Goal: Task Accomplishment & Management: Manage account settings

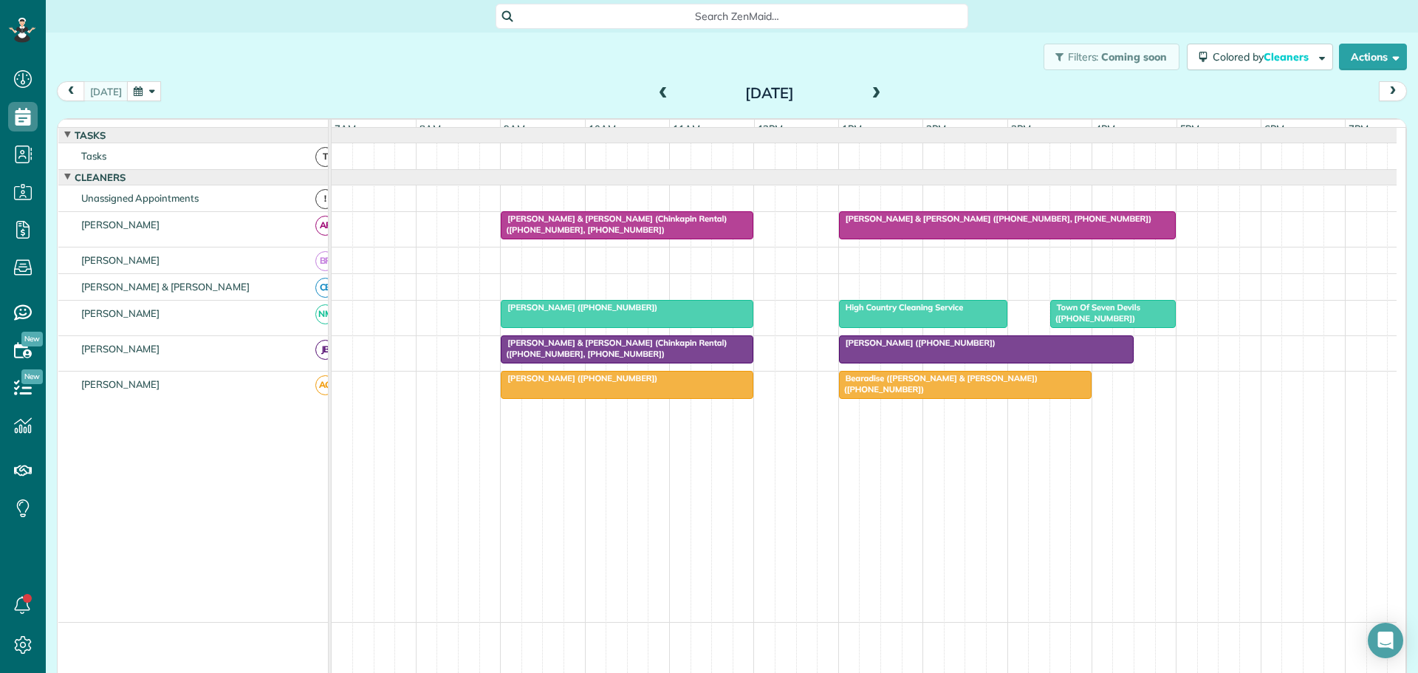
scroll to position [7, 7]
click at [149, 92] on button "button" at bounding box center [144, 91] width 34 height 20
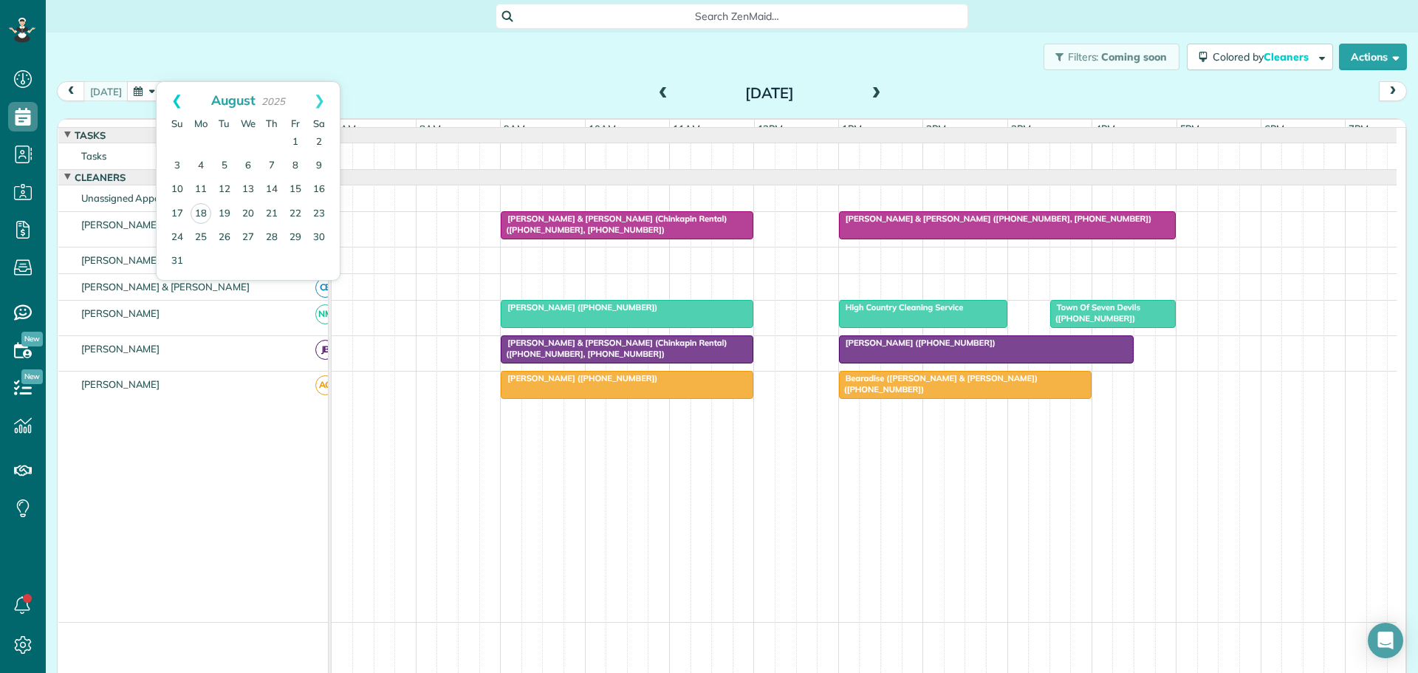
click at [177, 97] on link "Prev" at bounding box center [177, 100] width 41 height 37
click at [316, 161] on link "12" at bounding box center [319, 166] width 24 height 24
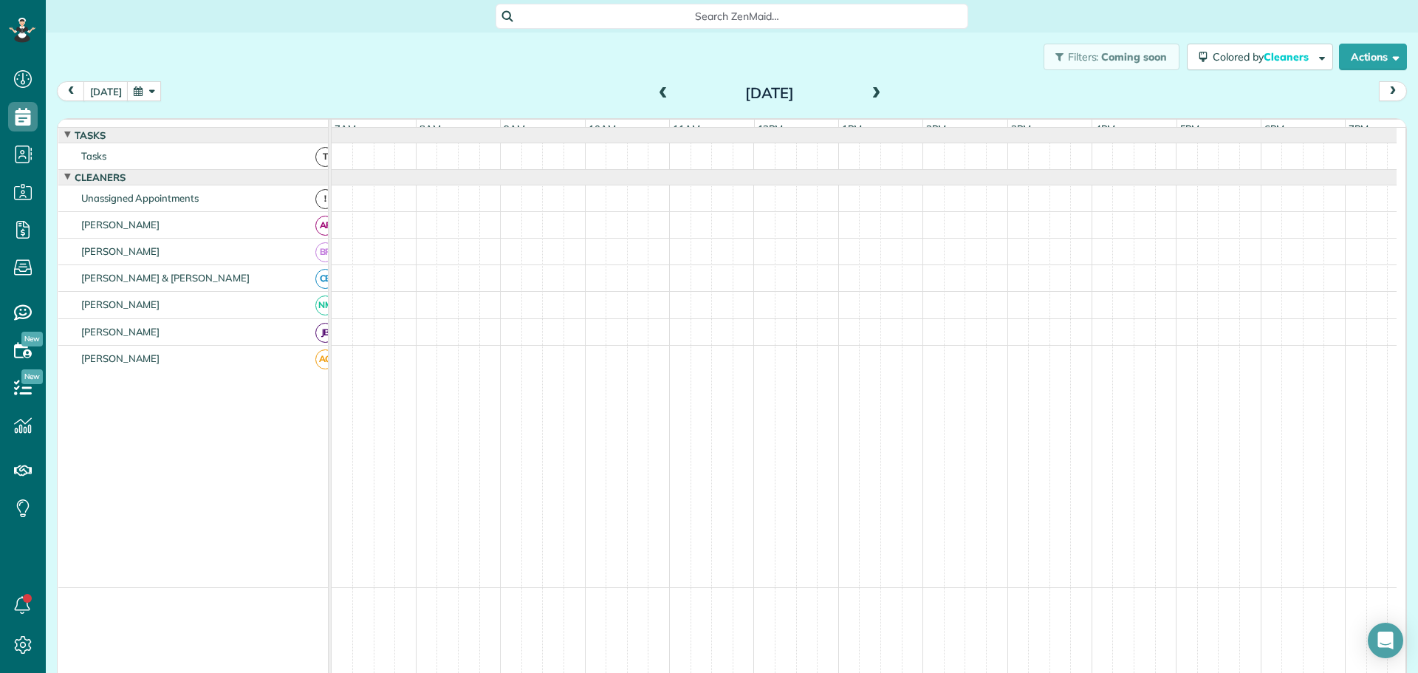
scroll to position [11, 0]
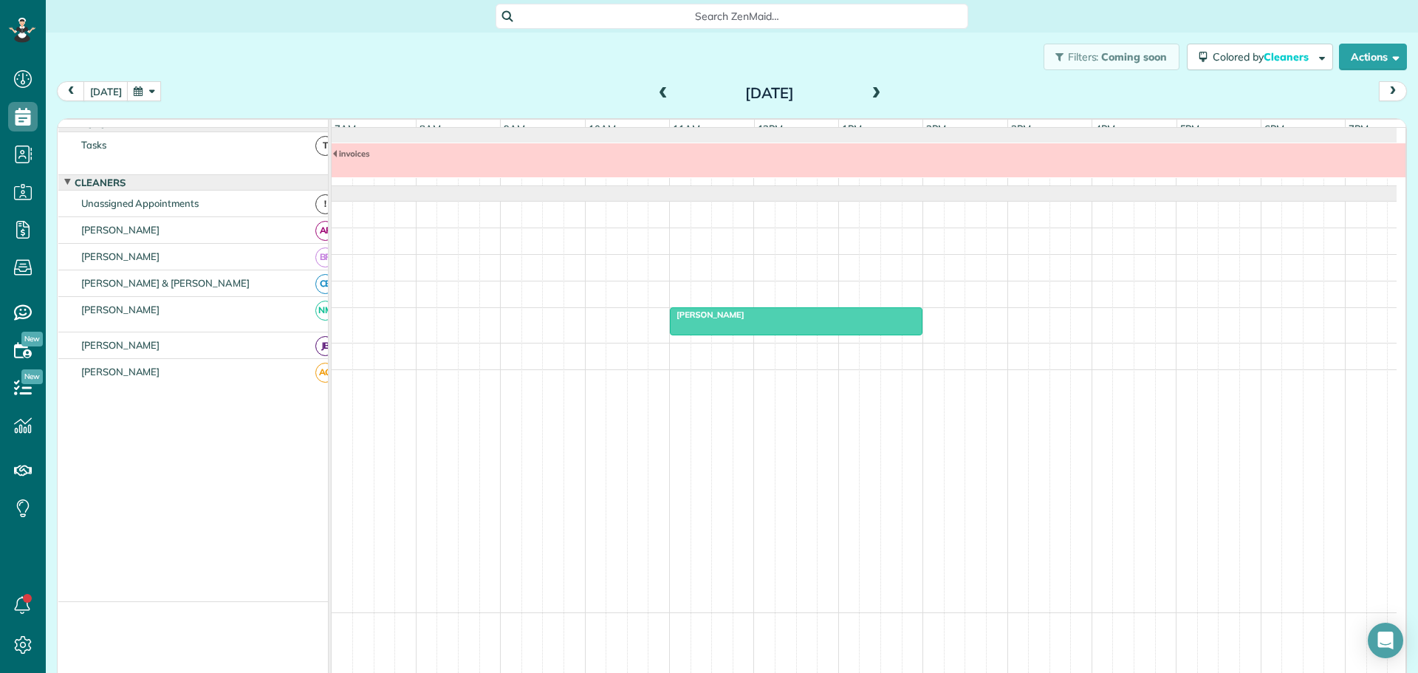
click at [148, 83] on button "button" at bounding box center [144, 91] width 34 height 20
click at [177, 98] on link "Prev" at bounding box center [177, 100] width 41 height 37
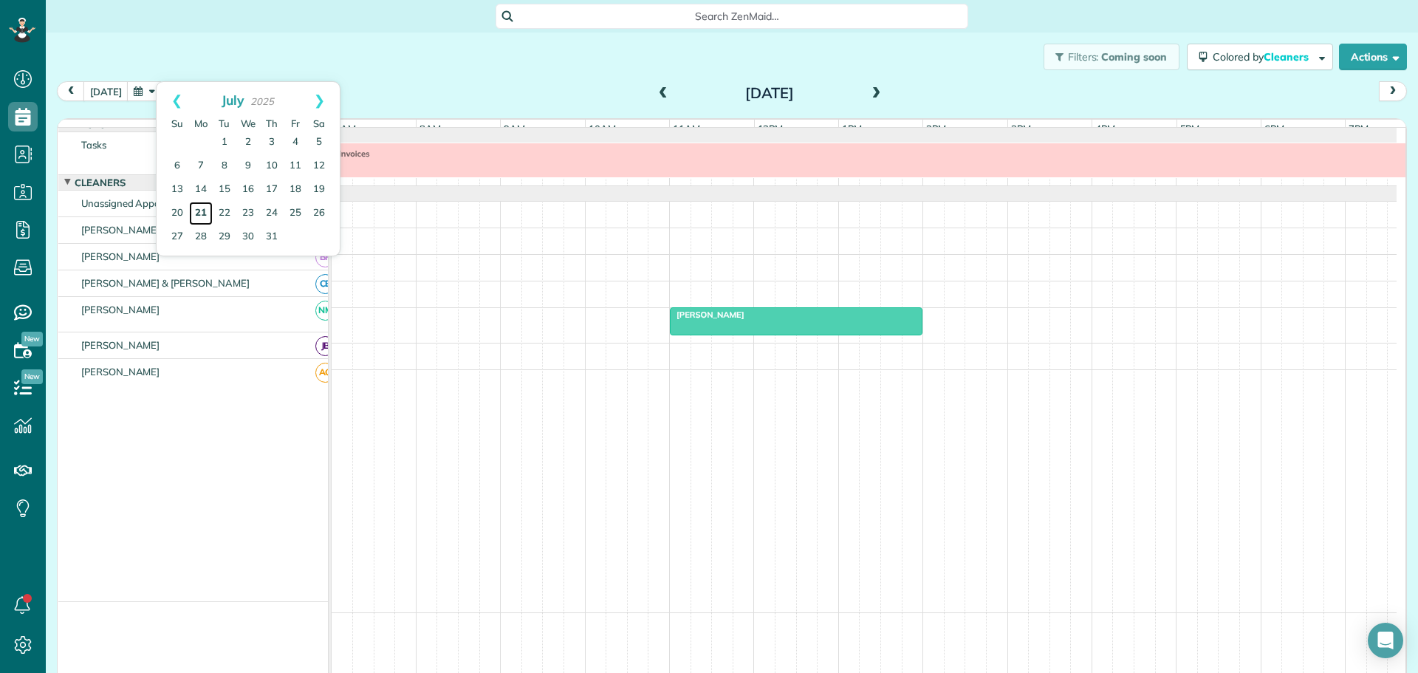
click at [200, 207] on link "21" at bounding box center [201, 214] width 24 height 24
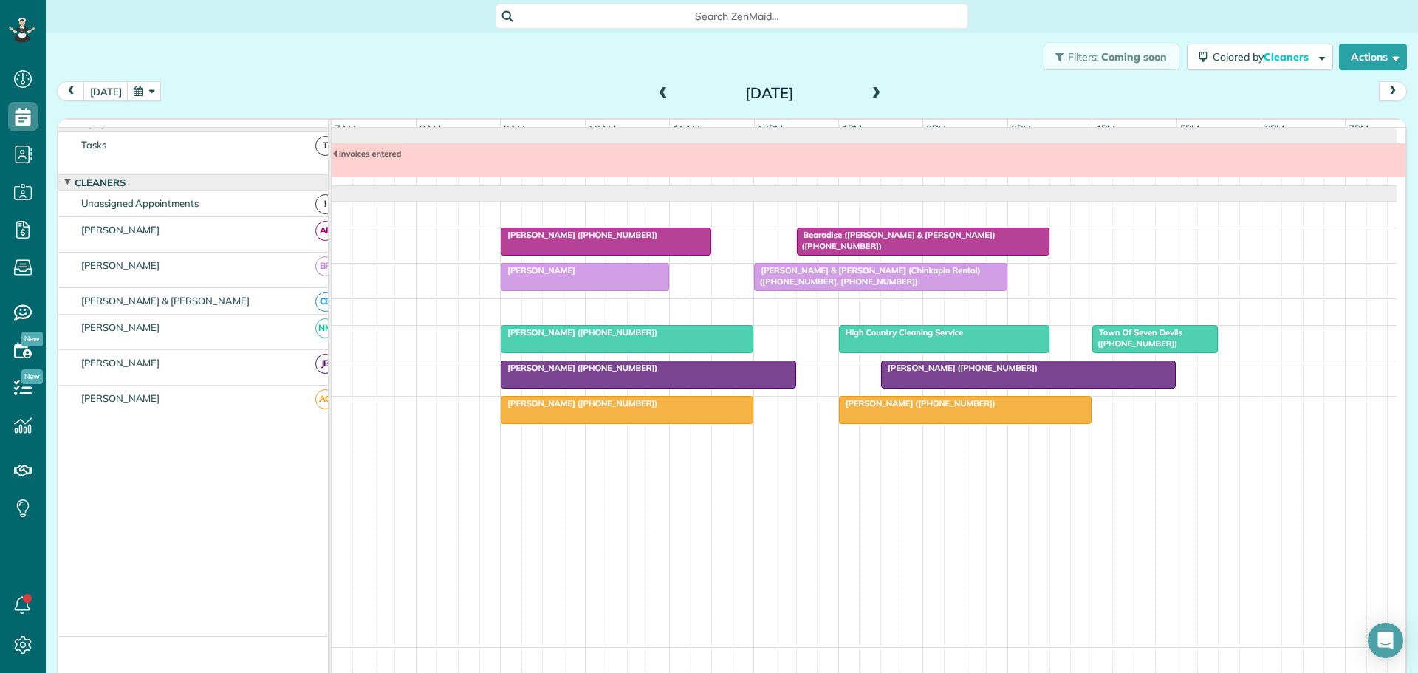
click at [535, 275] on span "Liz Sims" at bounding box center [538, 270] width 76 height 10
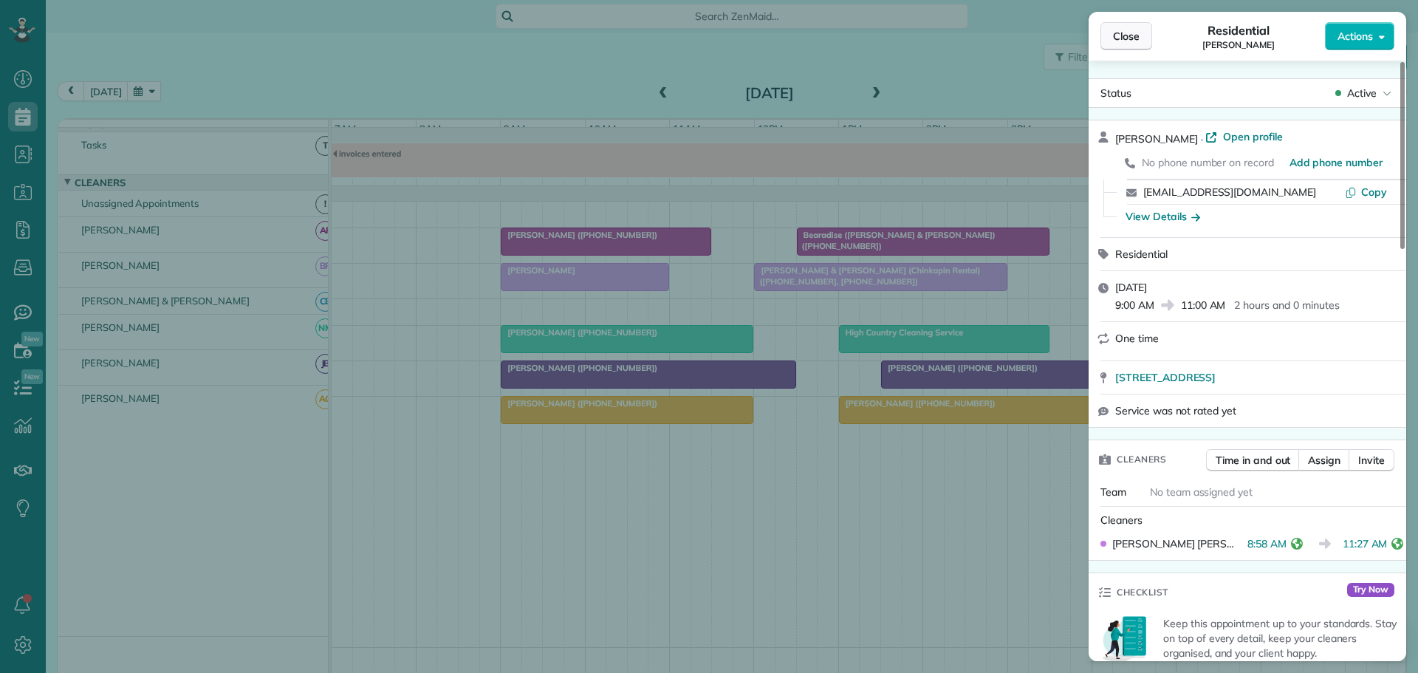
click at [1121, 35] on span "Close" at bounding box center [1126, 36] width 27 height 15
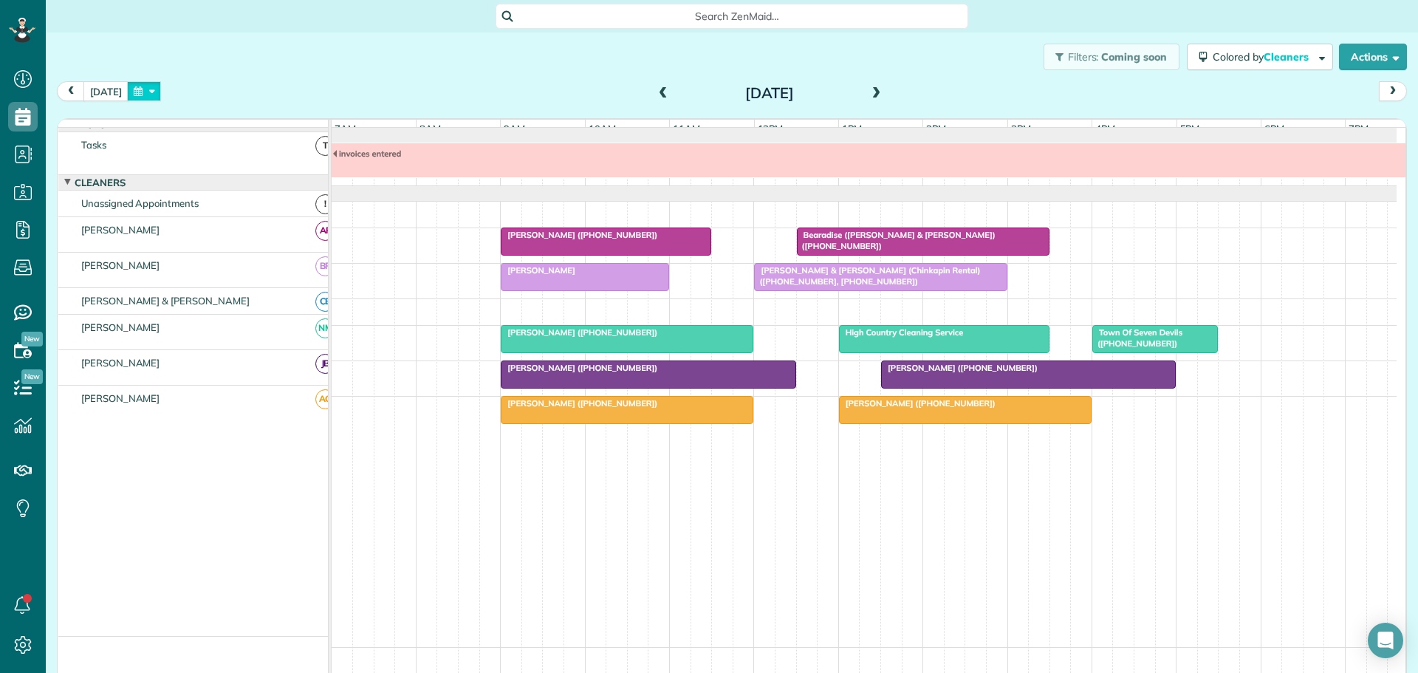
click at [143, 88] on button "button" at bounding box center [144, 91] width 34 height 20
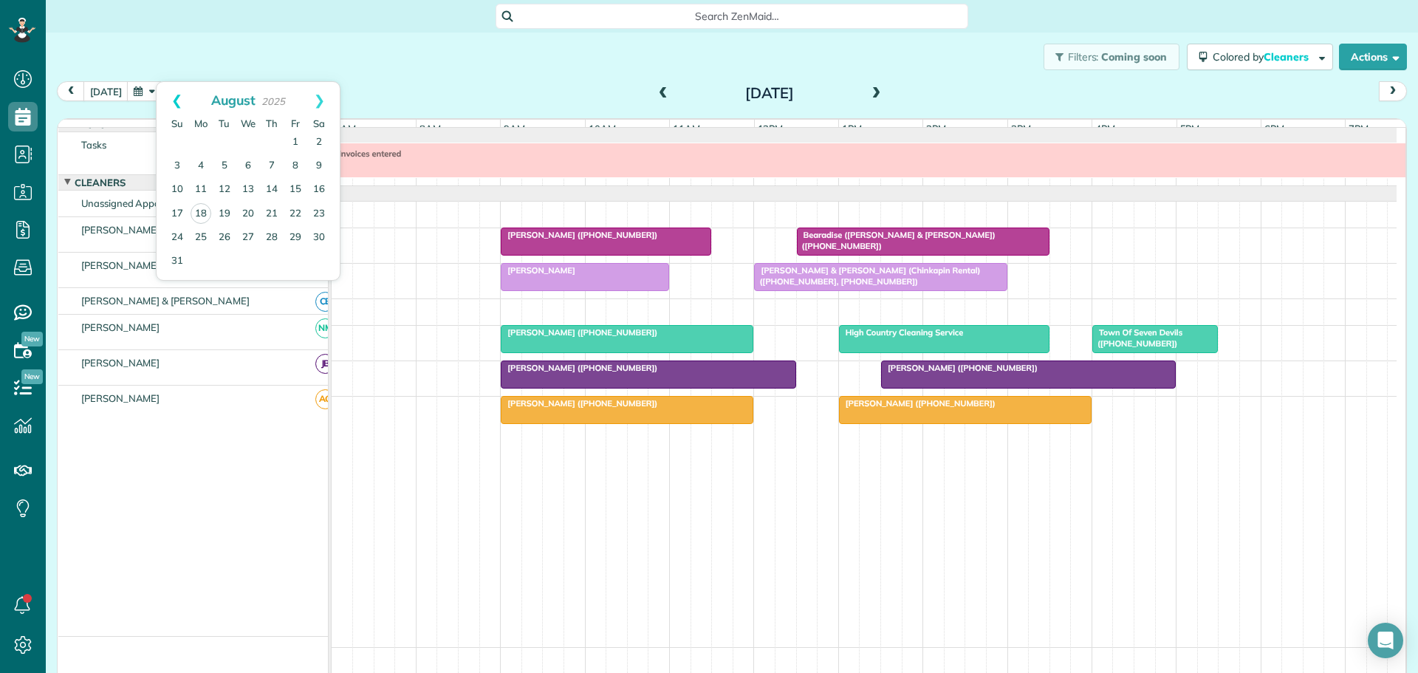
click at [175, 94] on link "Prev" at bounding box center [177, 100] width 41 height 37
click at [202, 232] on link "28" at bounding box center [201, 237] width 24 height 24
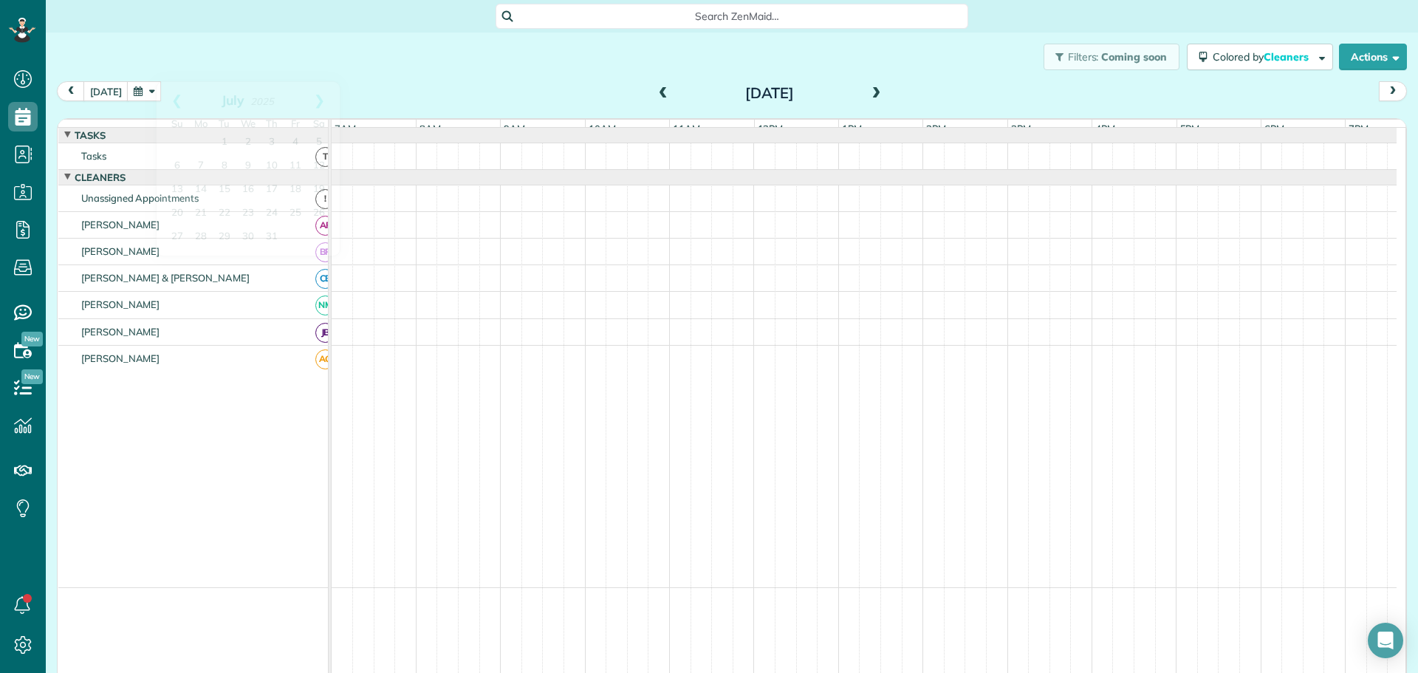
scroll to position [11, 0]
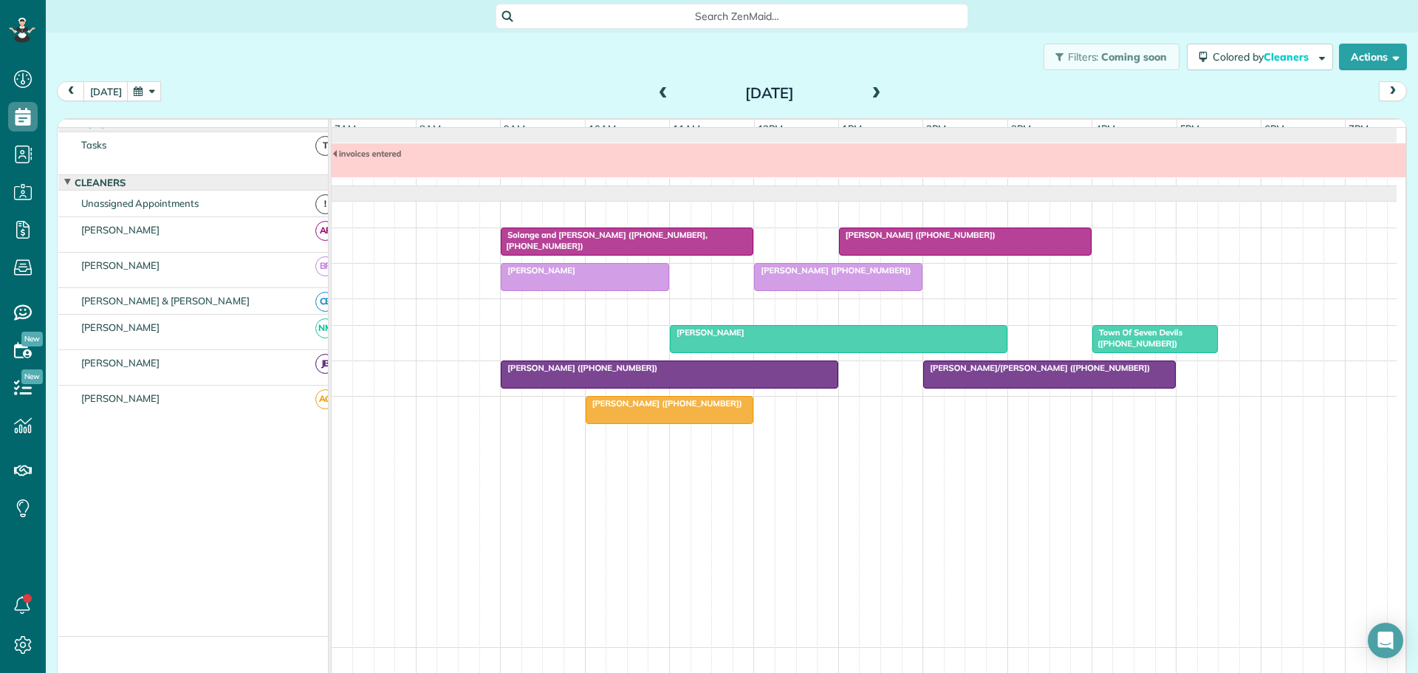
click at [527, 275] on span "Liz Sims" at bounding box center [538, 270] width 76 height 10
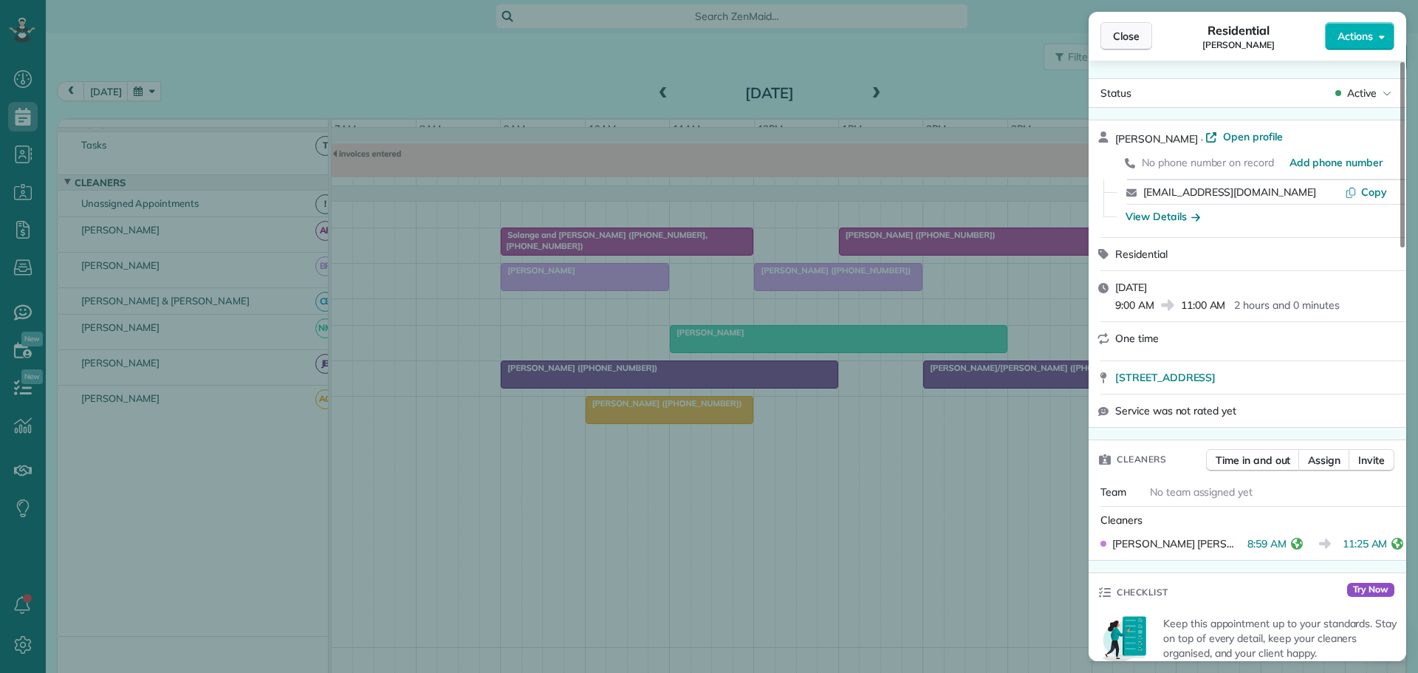
click at [1120, 41] on span "Close" at bounding box center [1126, 36] width 27 height 15
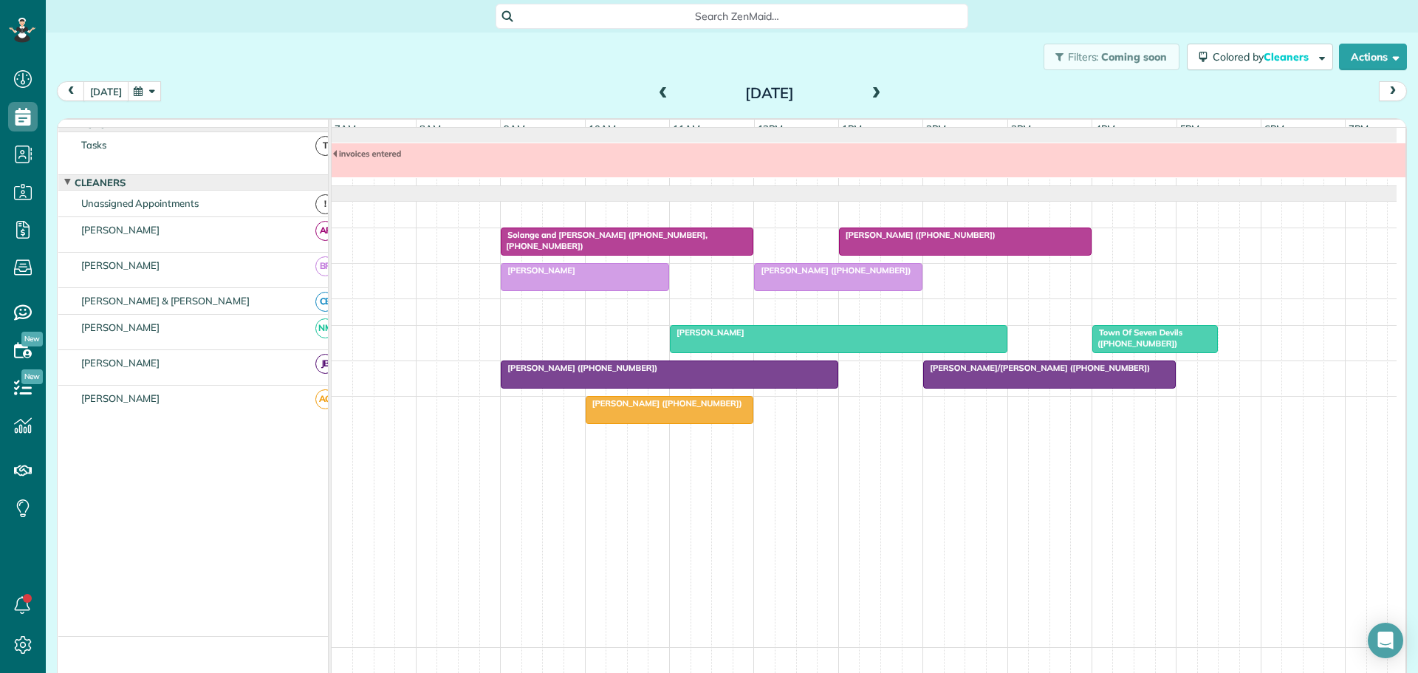
click at [100, 89] on button "today" at bounding box center [105, 91] width 45 height 20
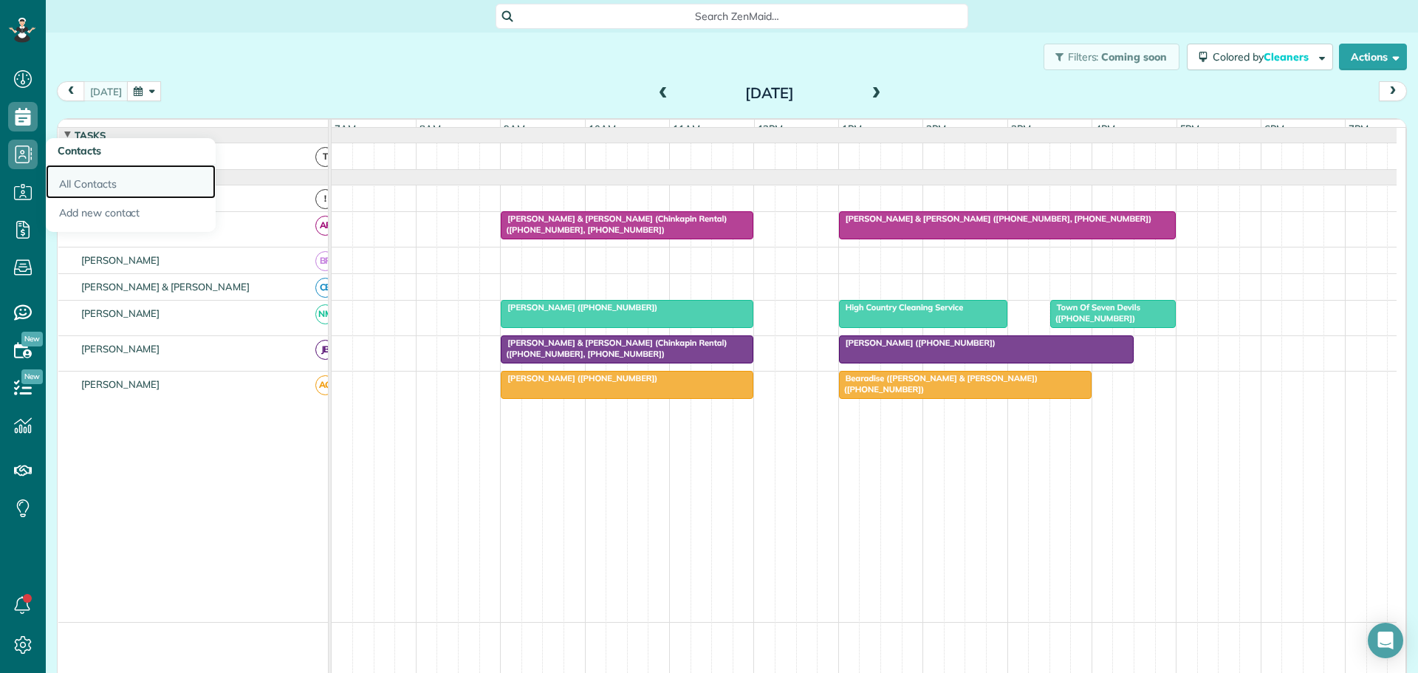
click at [102, 179] on link "All Contacts" at bounding box center [131, 182] width 170 height 34
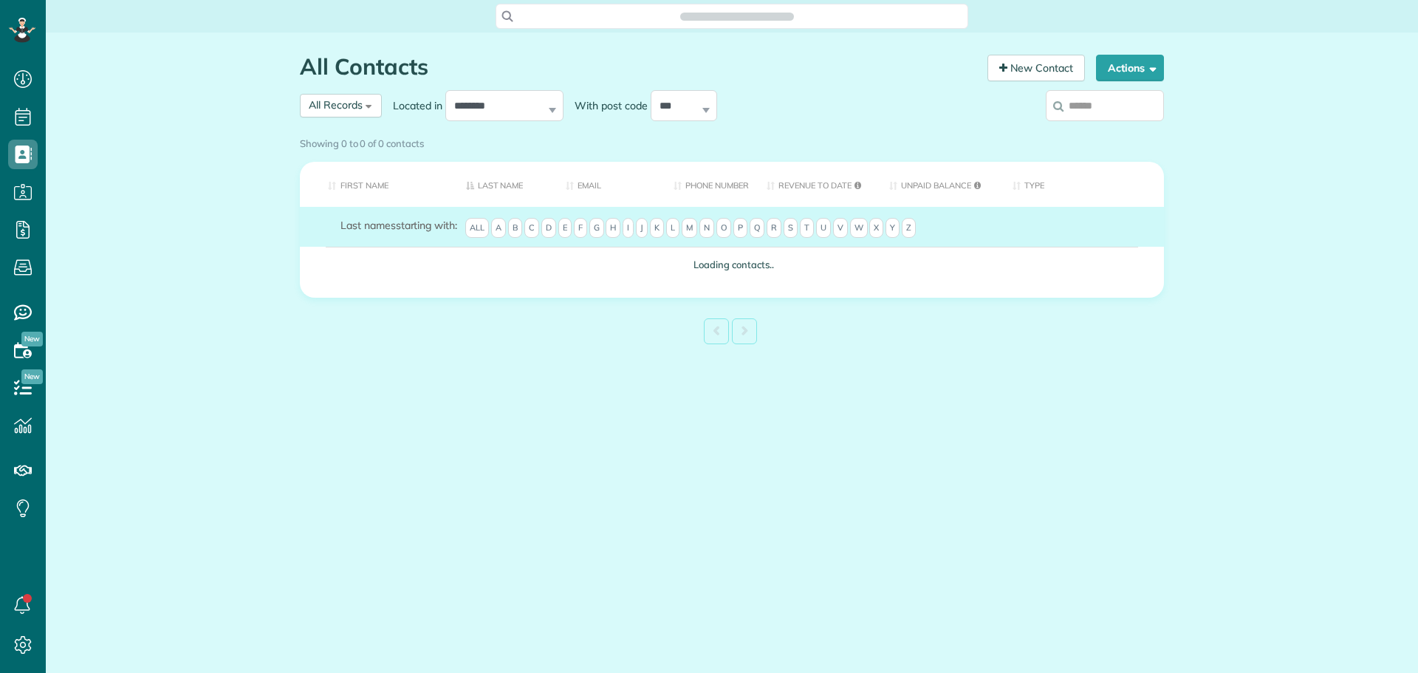
scroll to position [7, 7]
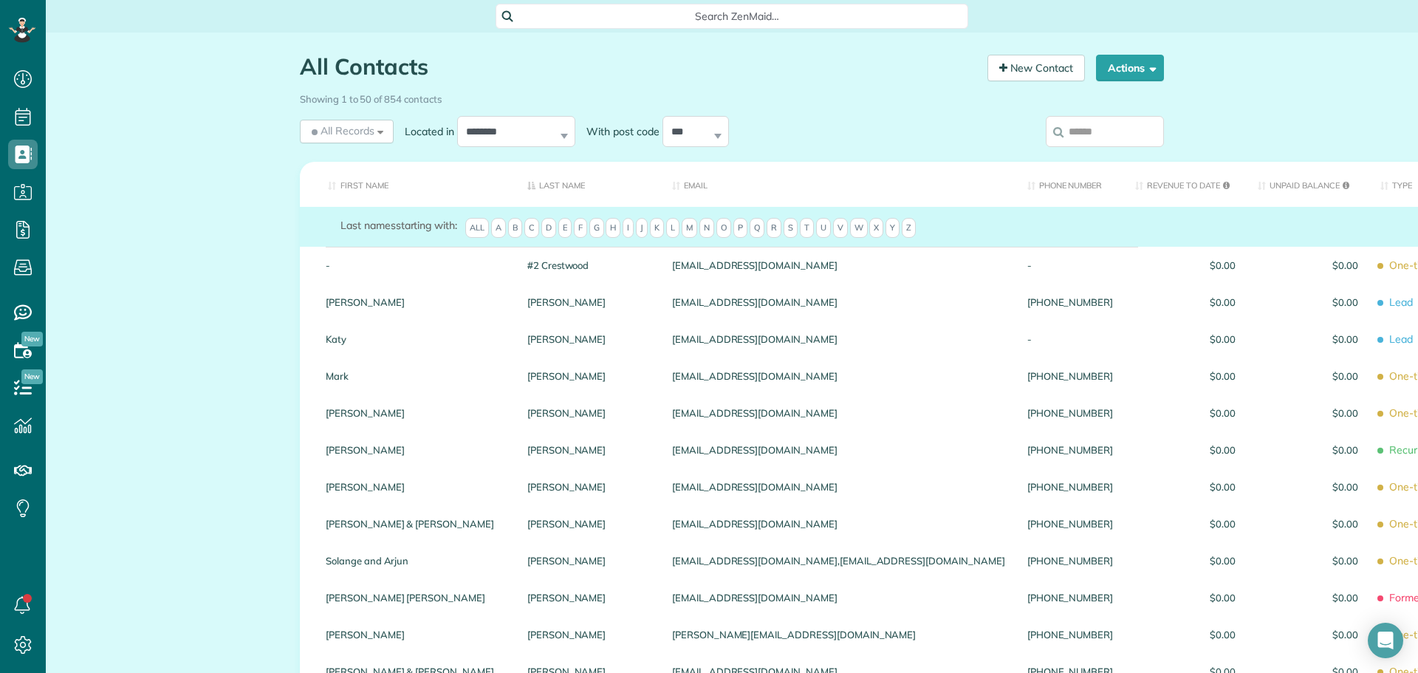
click at [1079, 124] on input "search" at bounding box center [1105, 131] width 118 height 31
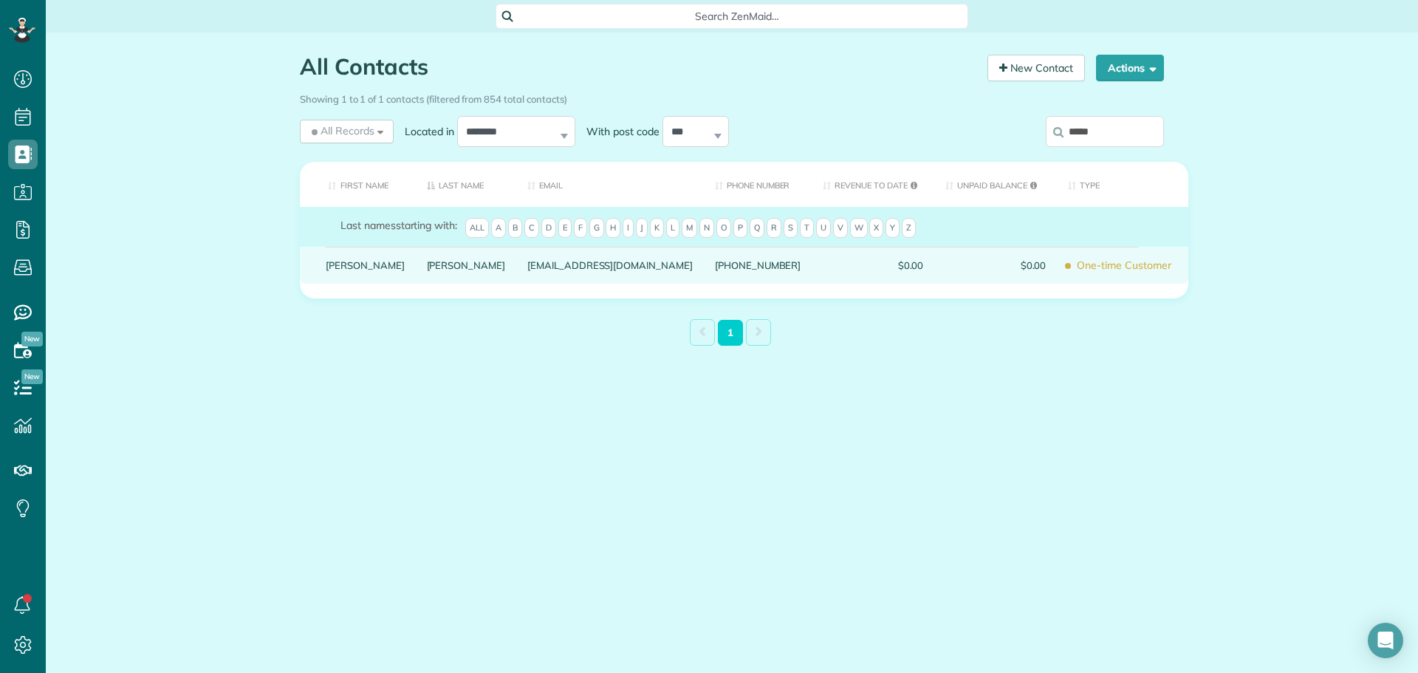
type input "*****"
click at [334, 270] on link "Jeffrey" at bounding box center [365, 265] width 79 height 10
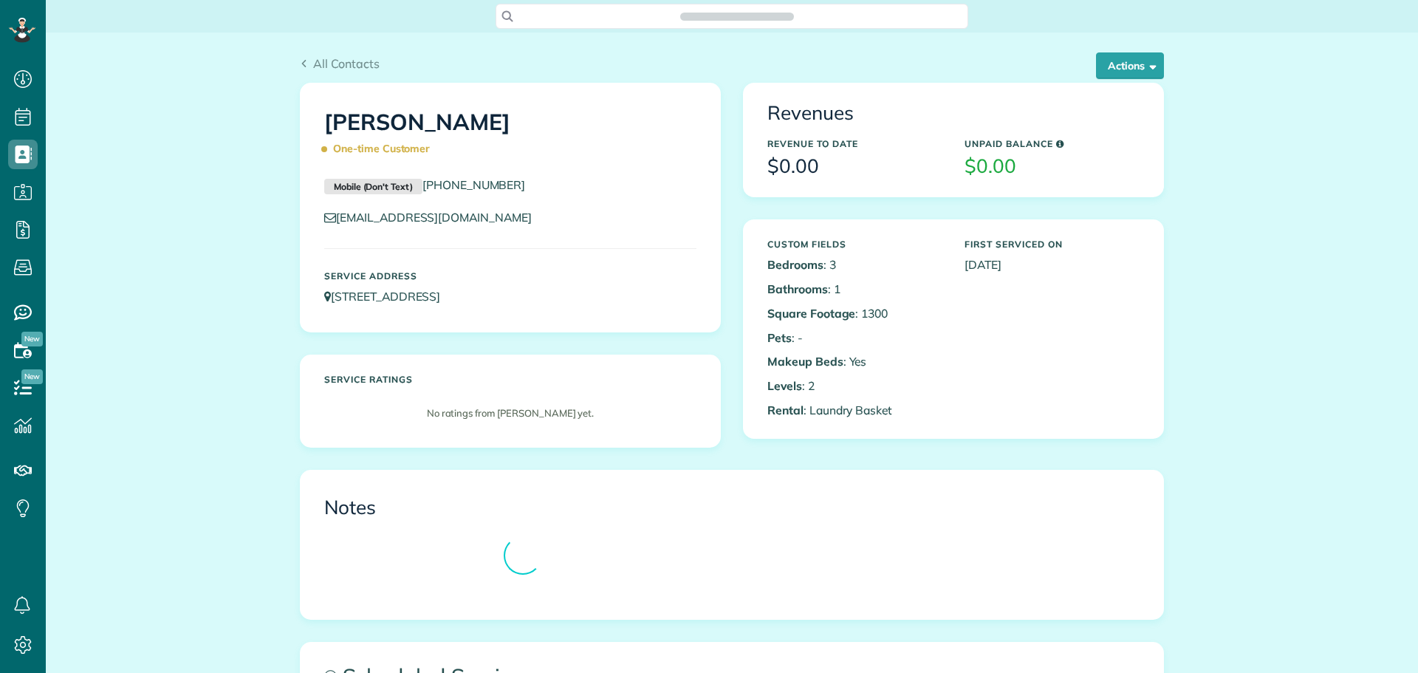
scroll to position [7, 7]
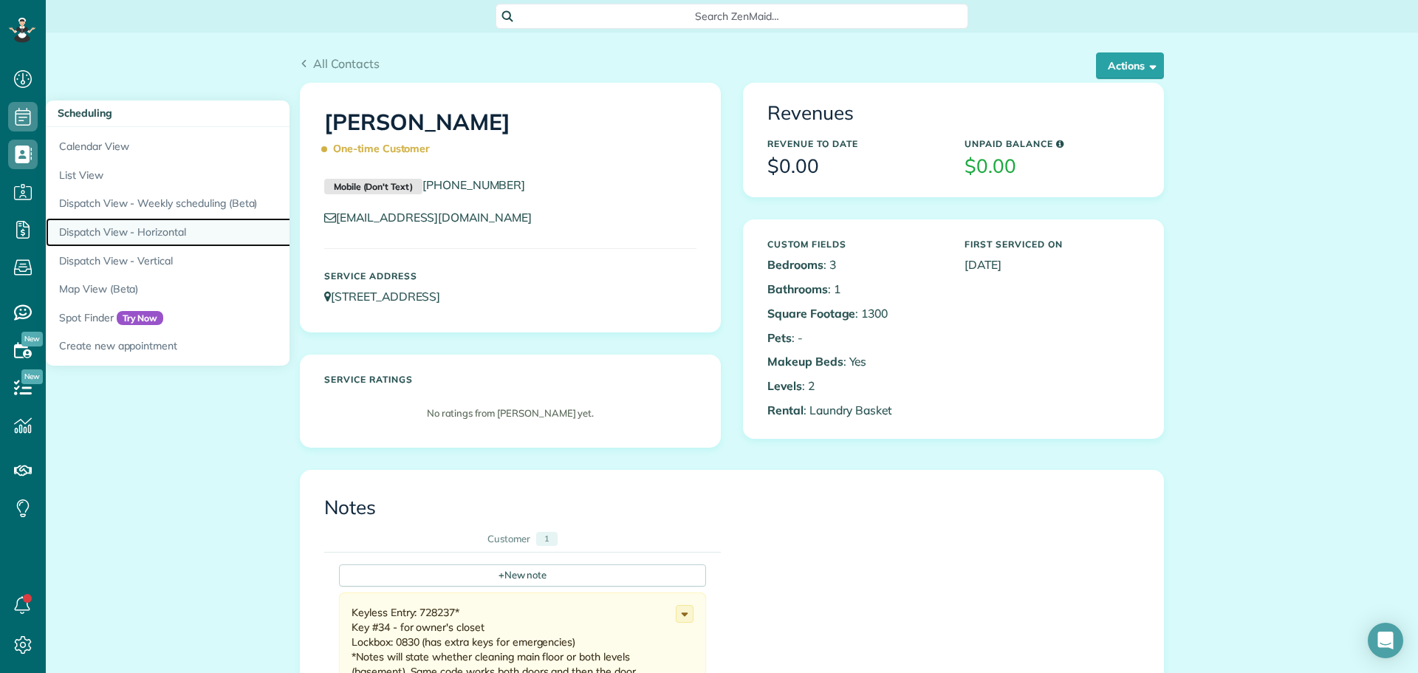
click at [91, 224] on link "Dispatch View - Horizontal" at bounding box center [230, 232] width 369 height 29
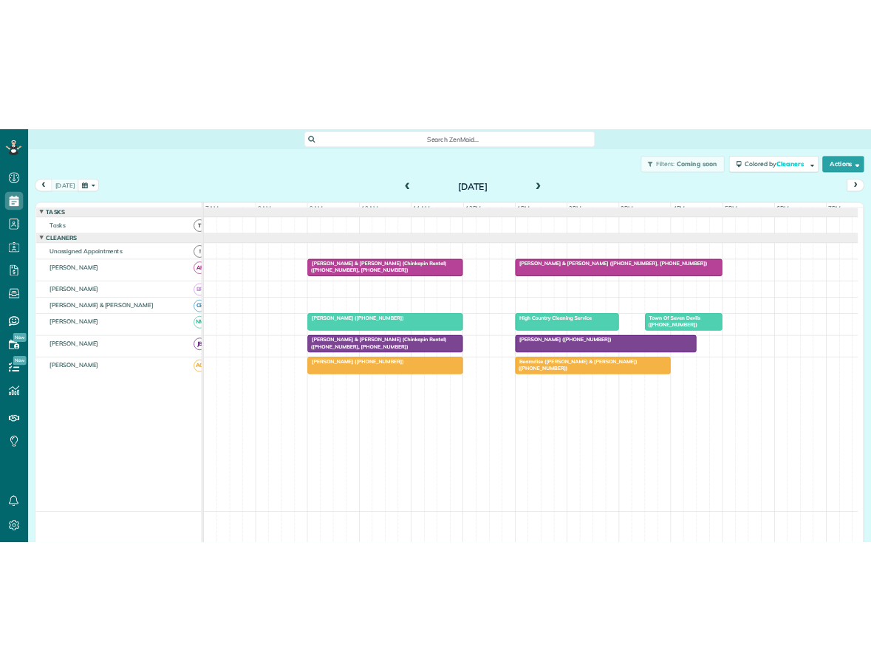
scroll to position [7, 7]
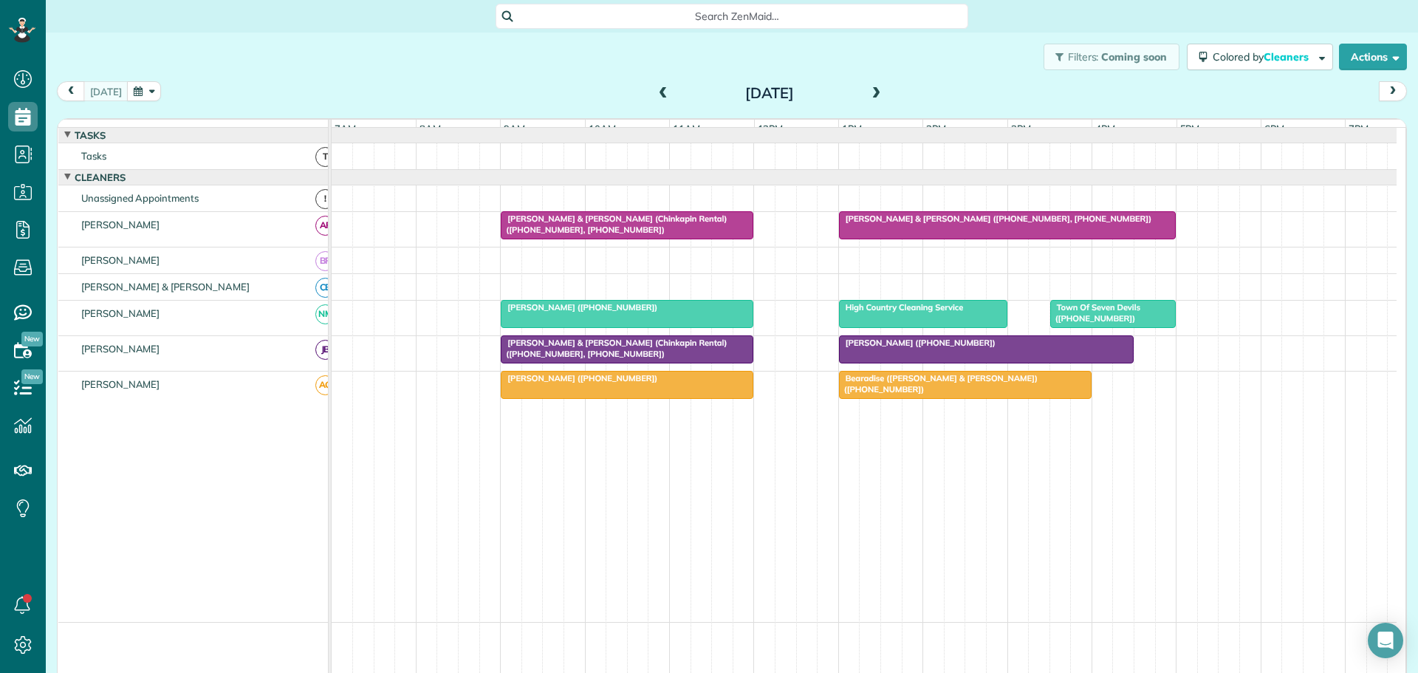
click at [148, 89] on button "button" at bounding box center [144, 91] width 34 height 20
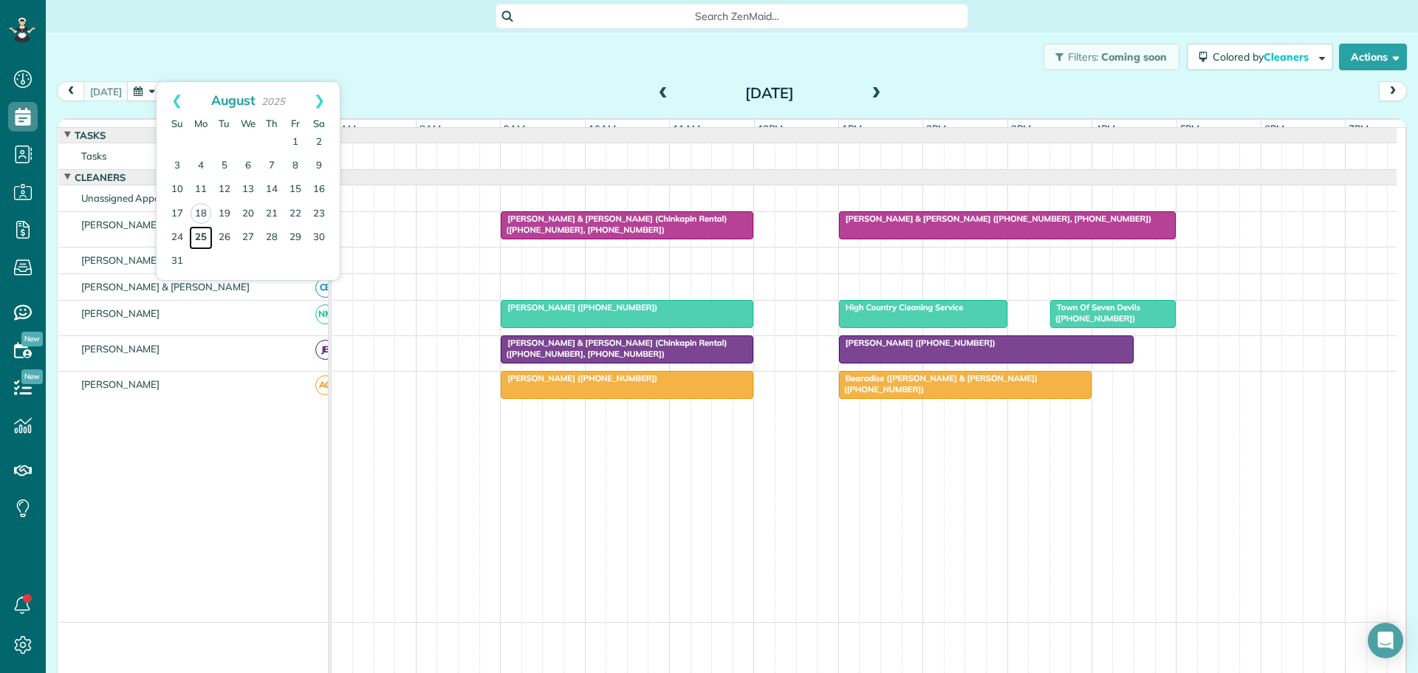
click at [196, 233] on link "25" at bounding box center [201, 238] width 24 height 24
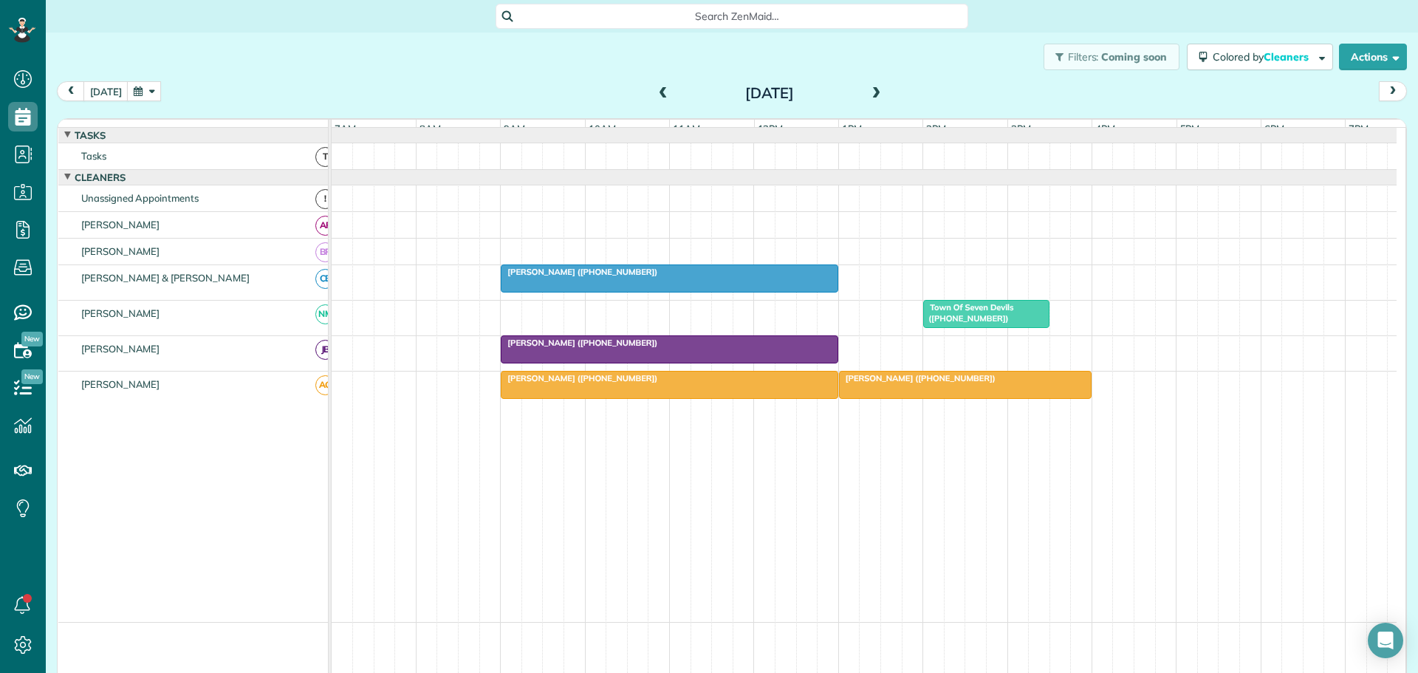
click at [869, 91] on span at bounding box center [876, 93] width 16 height 13
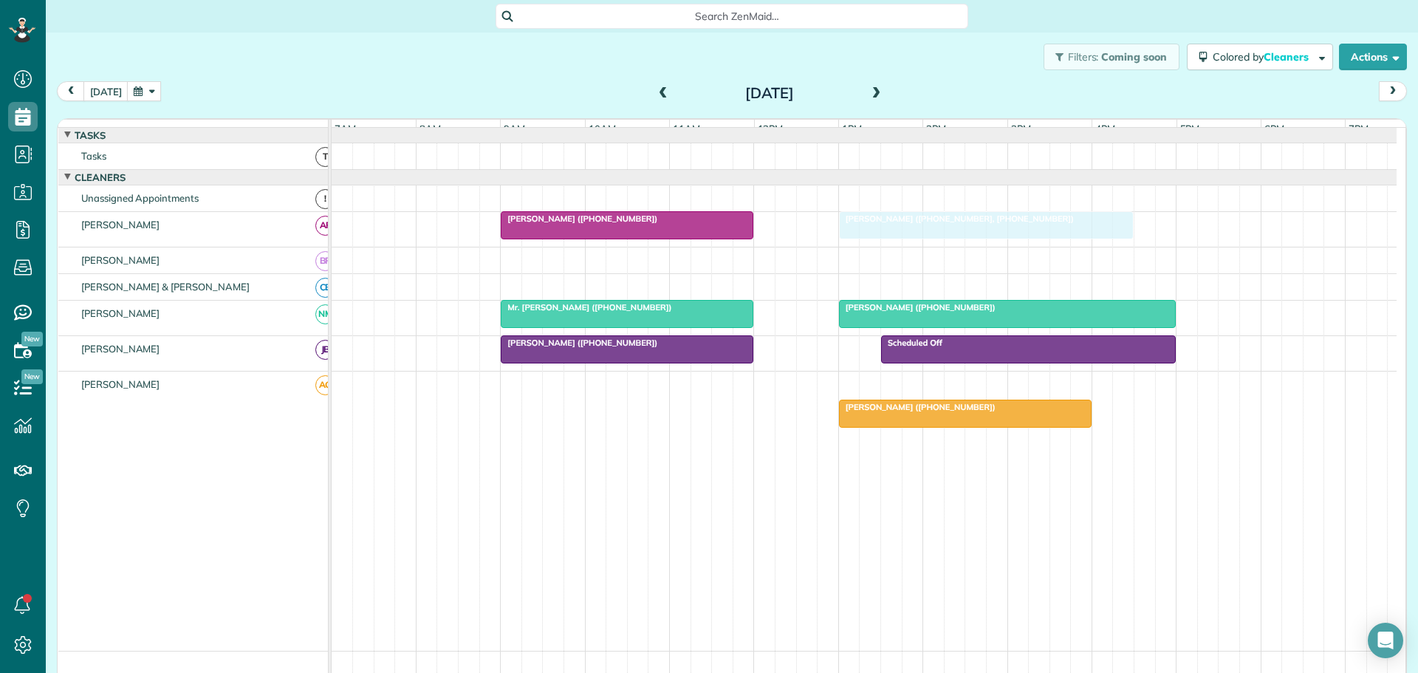
drag, startPoint x: 886, startPoint y: 300, endPoint x: 885, endPoint y: 239, distance: 61.3
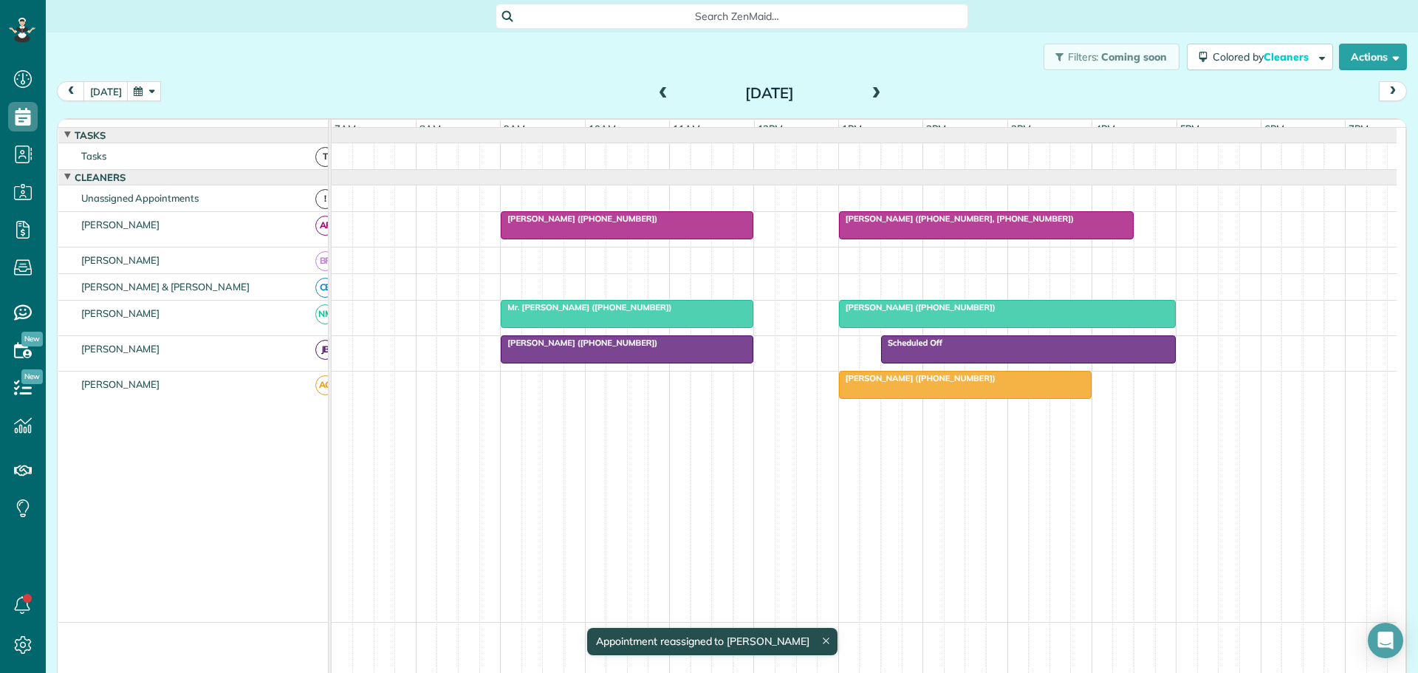
click at [868, 94] on span at bounding box center [876, 93] width 16 height 13
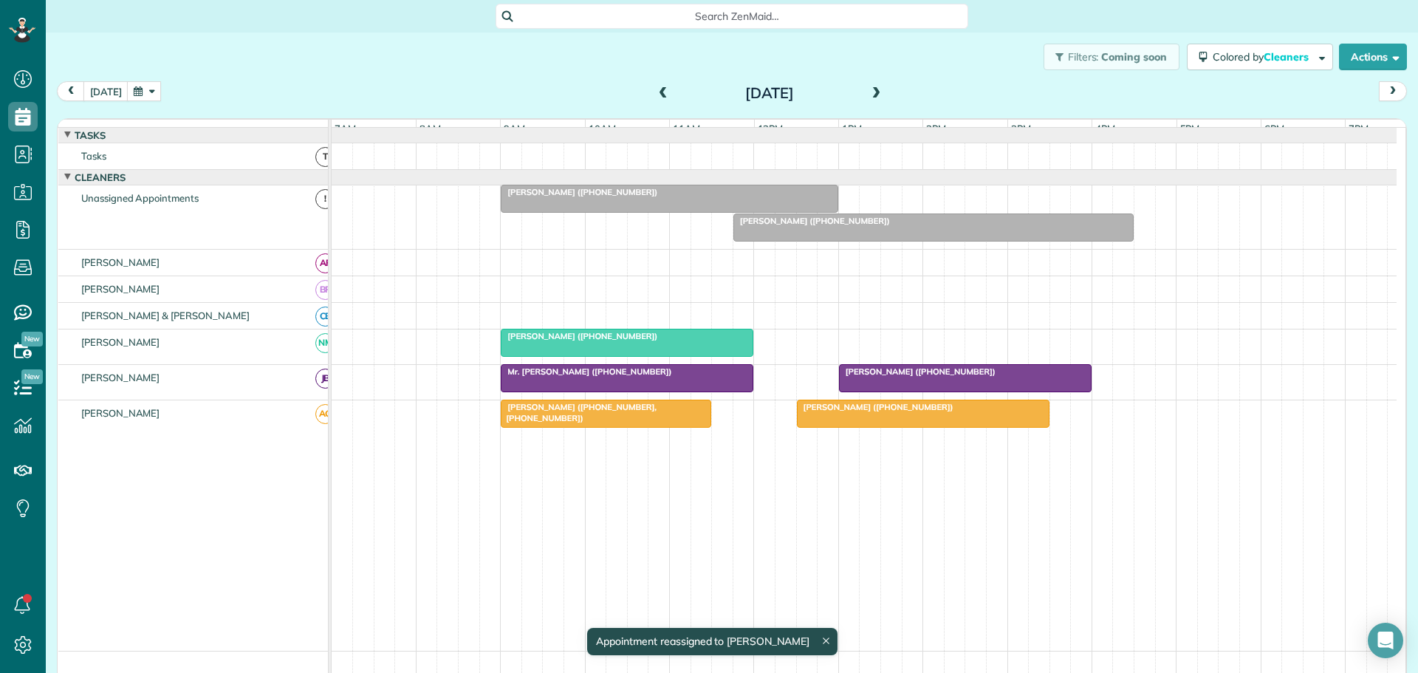
click at [868, 94] on span at bounding box center [876, 93] width 16 height 13
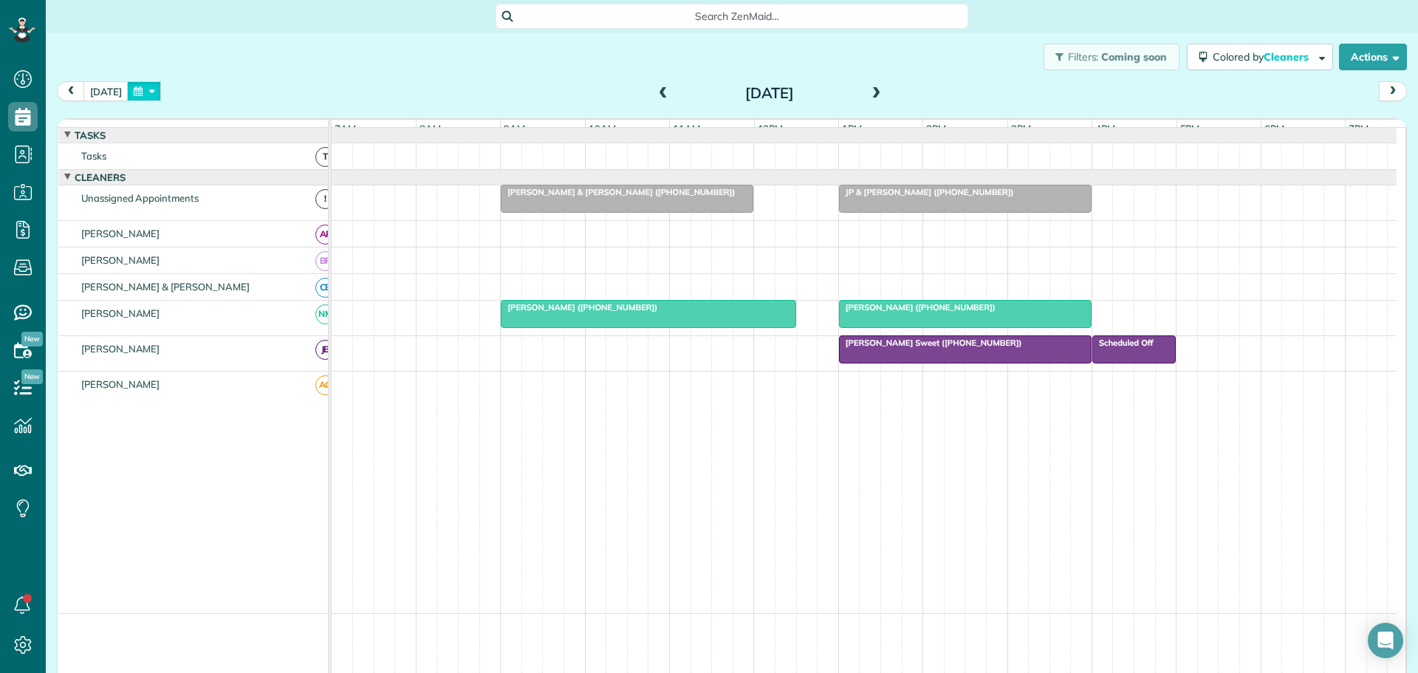
click at [148, 93] on button "button" at bounding box center [144, 91] width 34 height 20
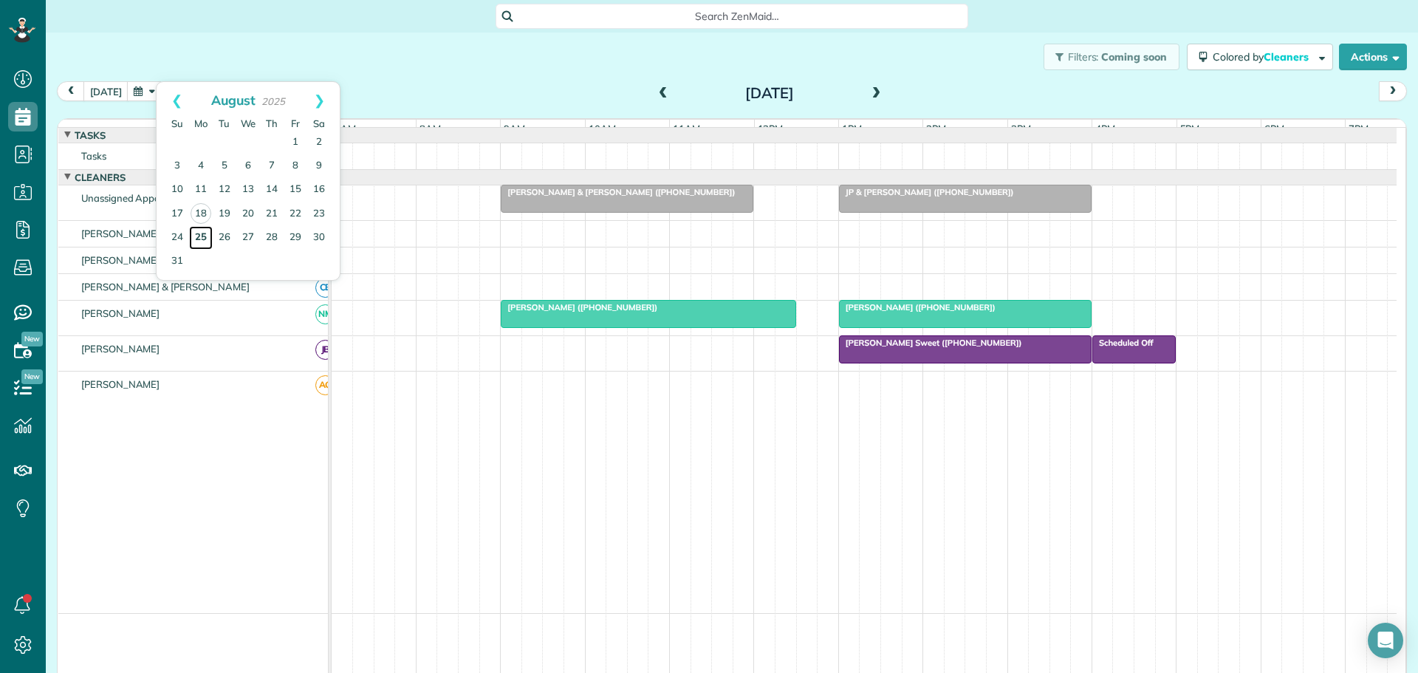
click at [198, 233] on link "25" at bounding box center [201, 238] width 24 height 24
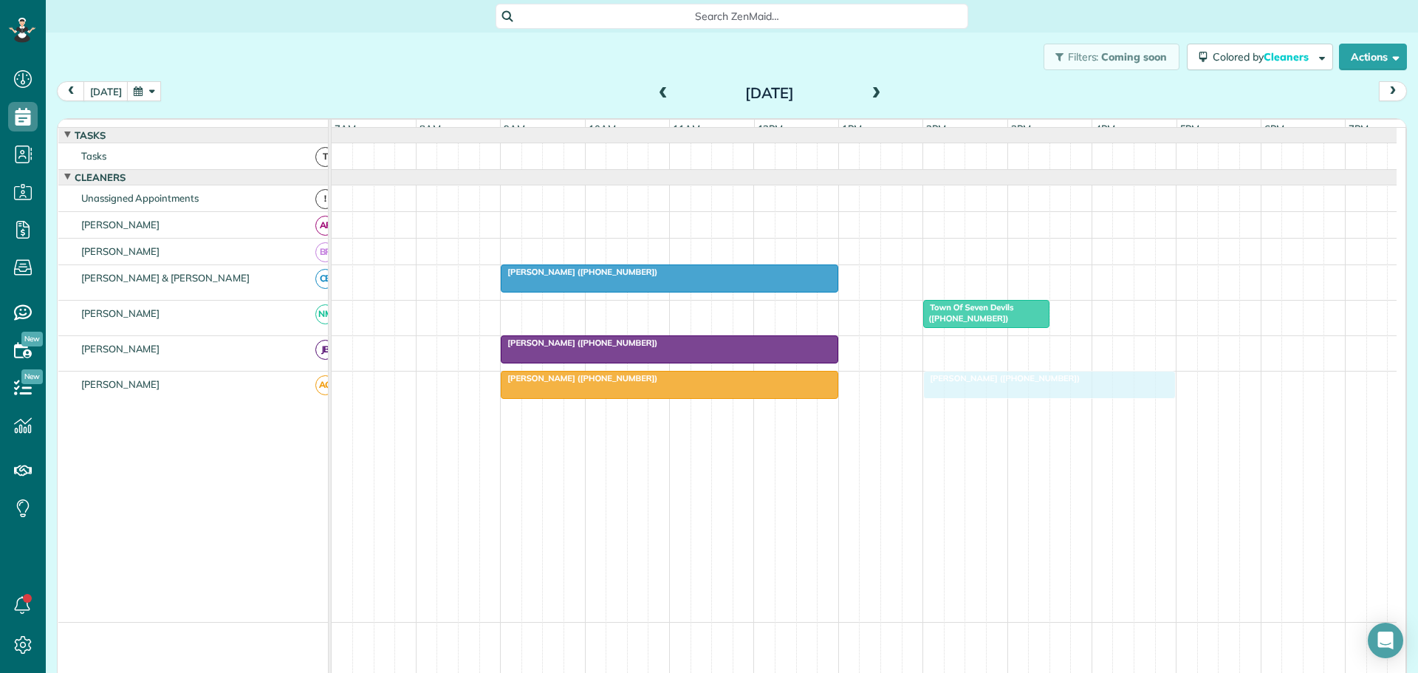
drag, startPoint x: 863, startPoint y: 392, endPoint x: 953, endPoint y: 389, distance: 90.1
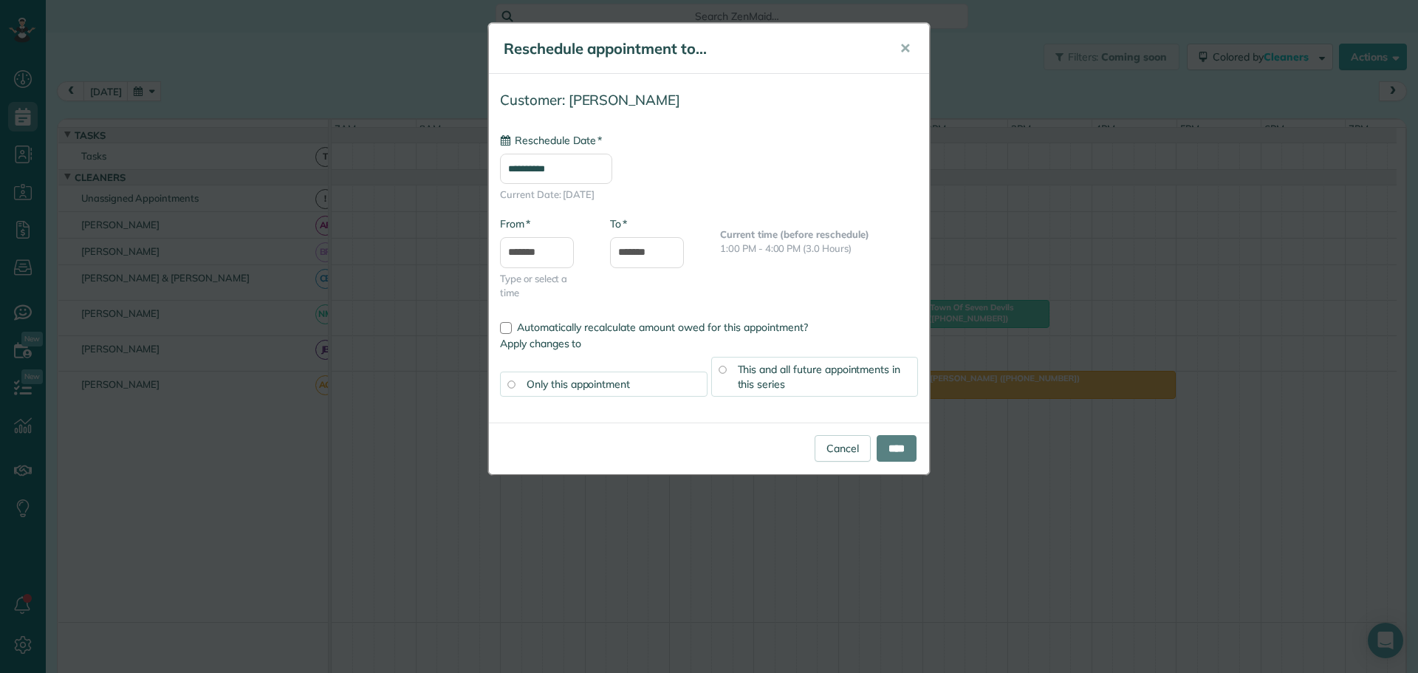
type input "**********"
click at [884, 447] on input "****" at bounding box center [897, 448] width 40 height 27
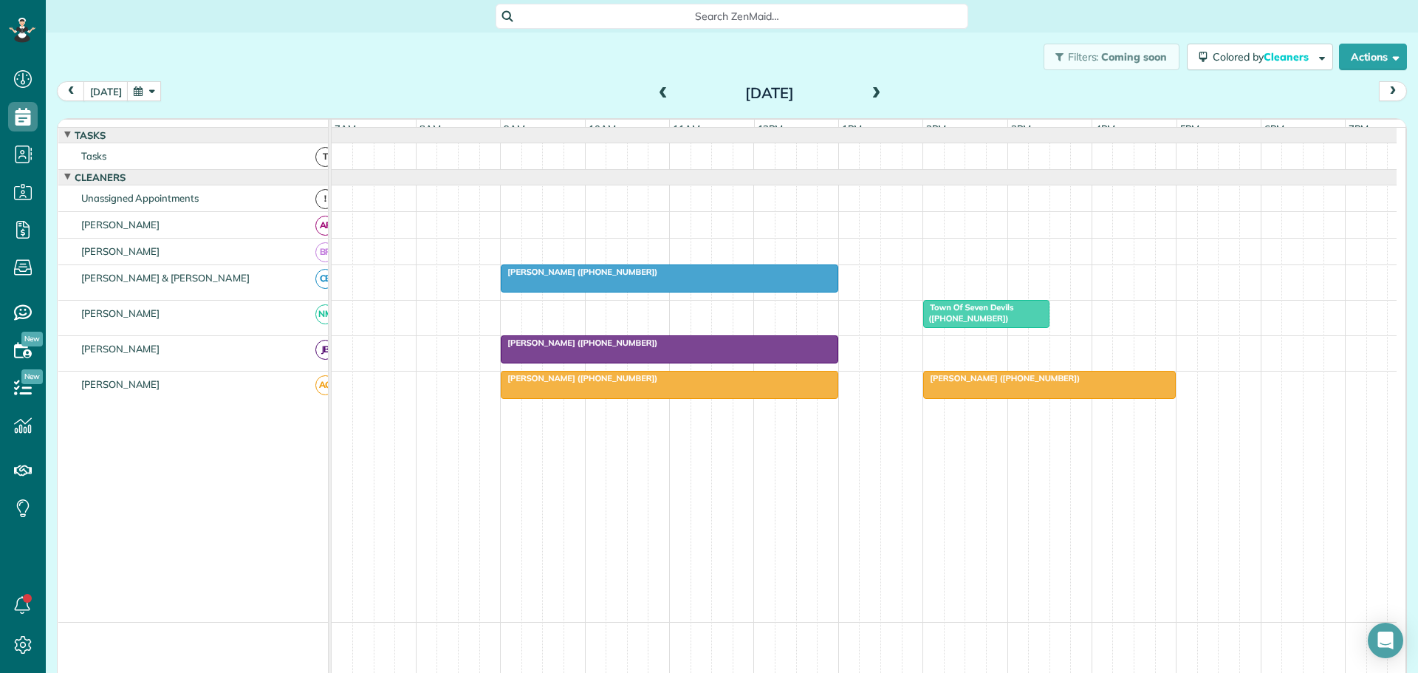
click at [148, 89] on button "button" at bounding box center [144, 91] width 34 height 20
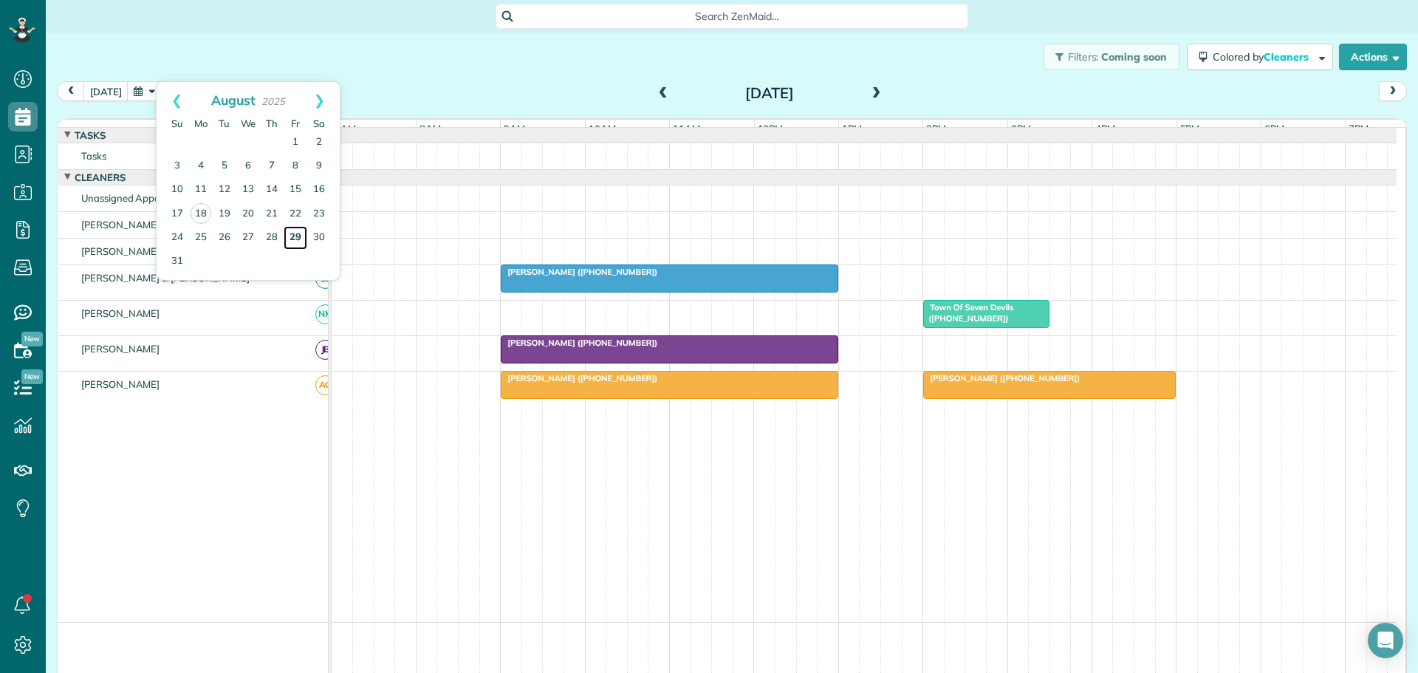
click at [296, 236] on link "29" at bounding box center [296, 238] width 24 height 24
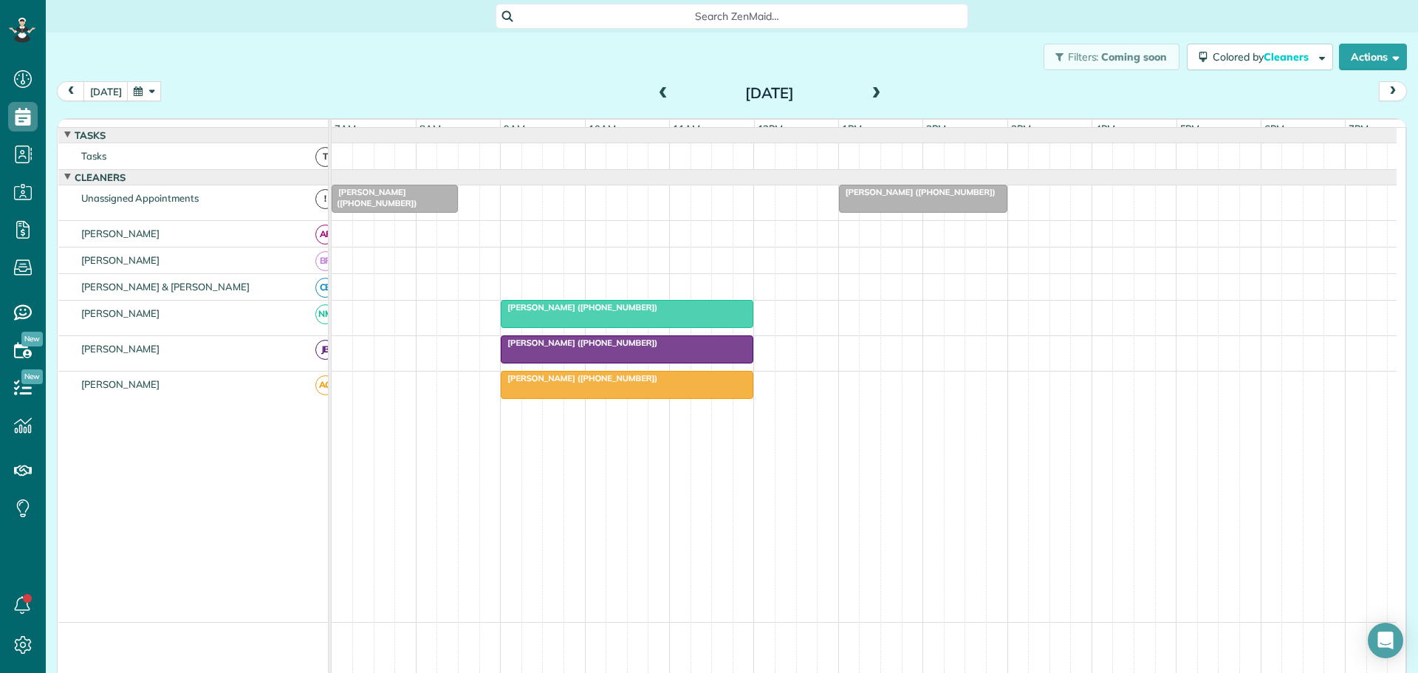
click at [871, 197] on span "Dina Twigg (+18289641519)" at bounding box center [917, 192] width 158 height 10
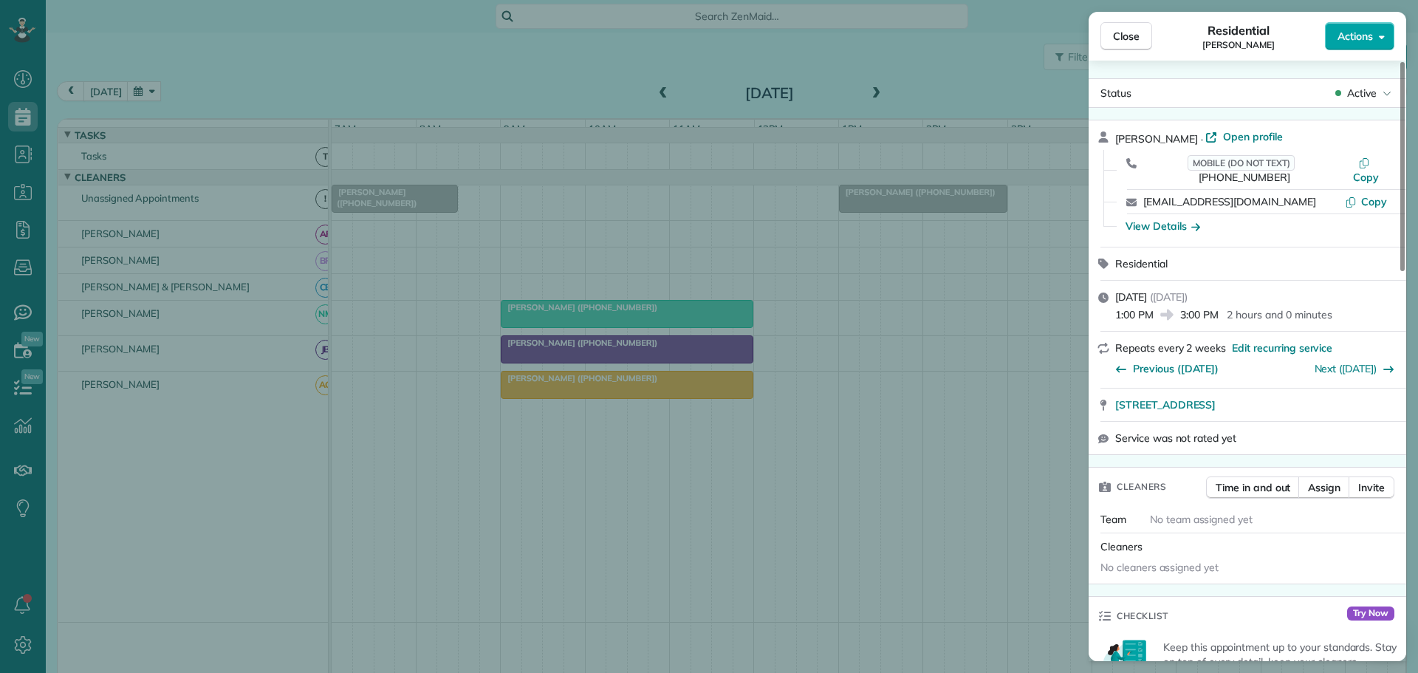
click at [1370, 35] on span "Actions" at bounding box center [1354, 36] width 35 height 15
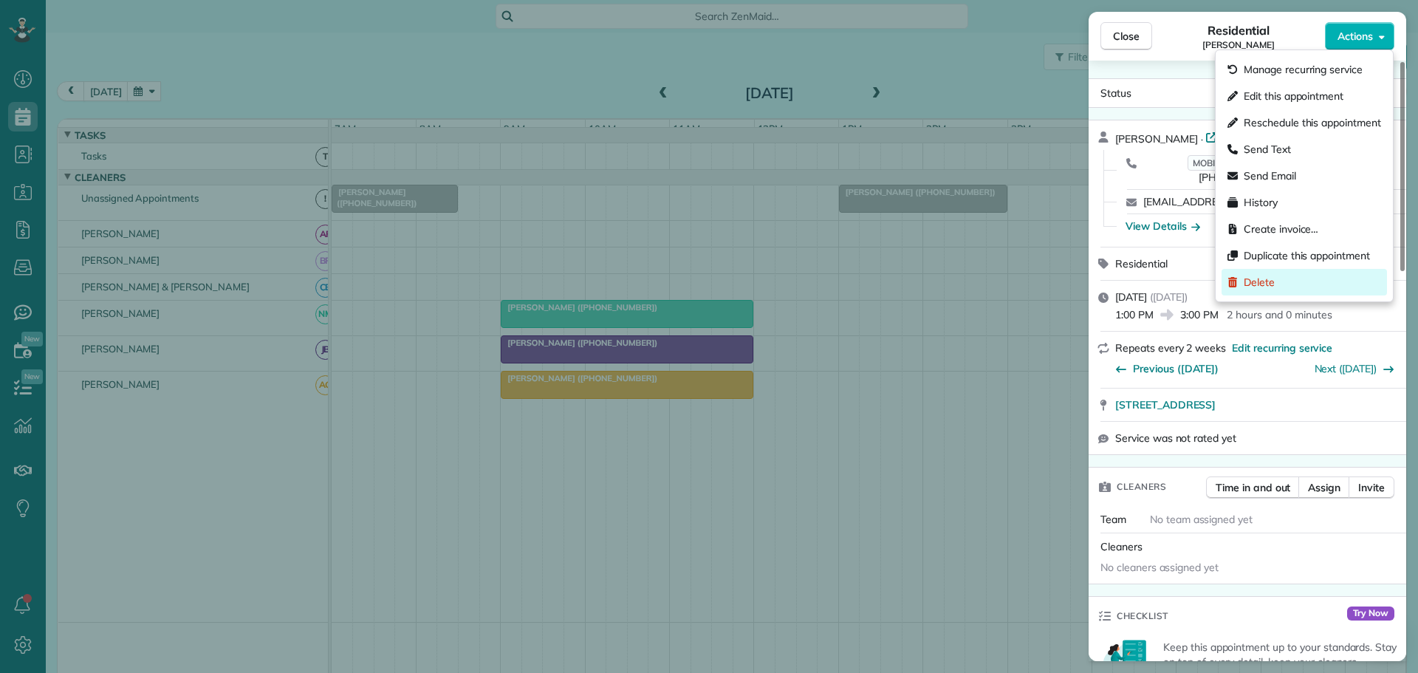
click at [1254, 278] on span "Delete" at bounding box center [1259, 282] width 31 height 15
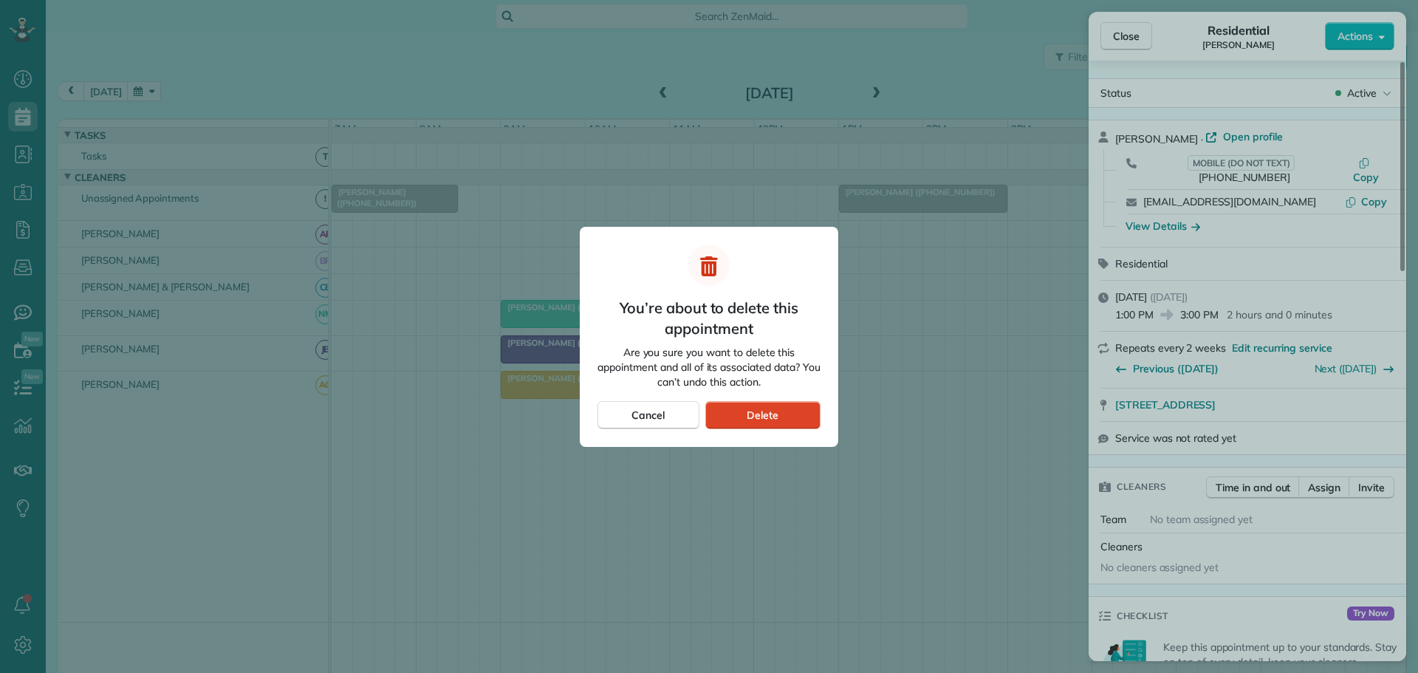
click at [750, 411] on span "Delete" at bounding box center [763, 415] width 32 height 15
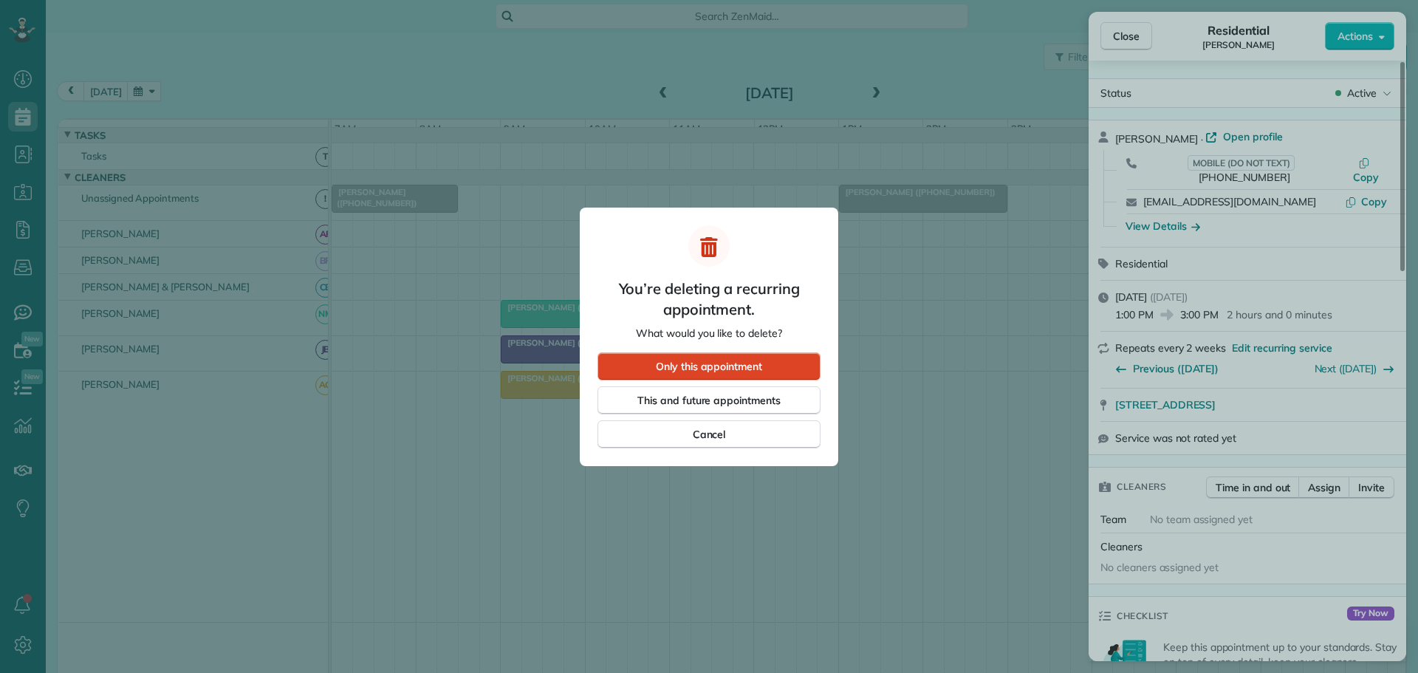
click at [700, 359] on span "Only this appointment" at bounding box center [709, 366] width 106 height 15
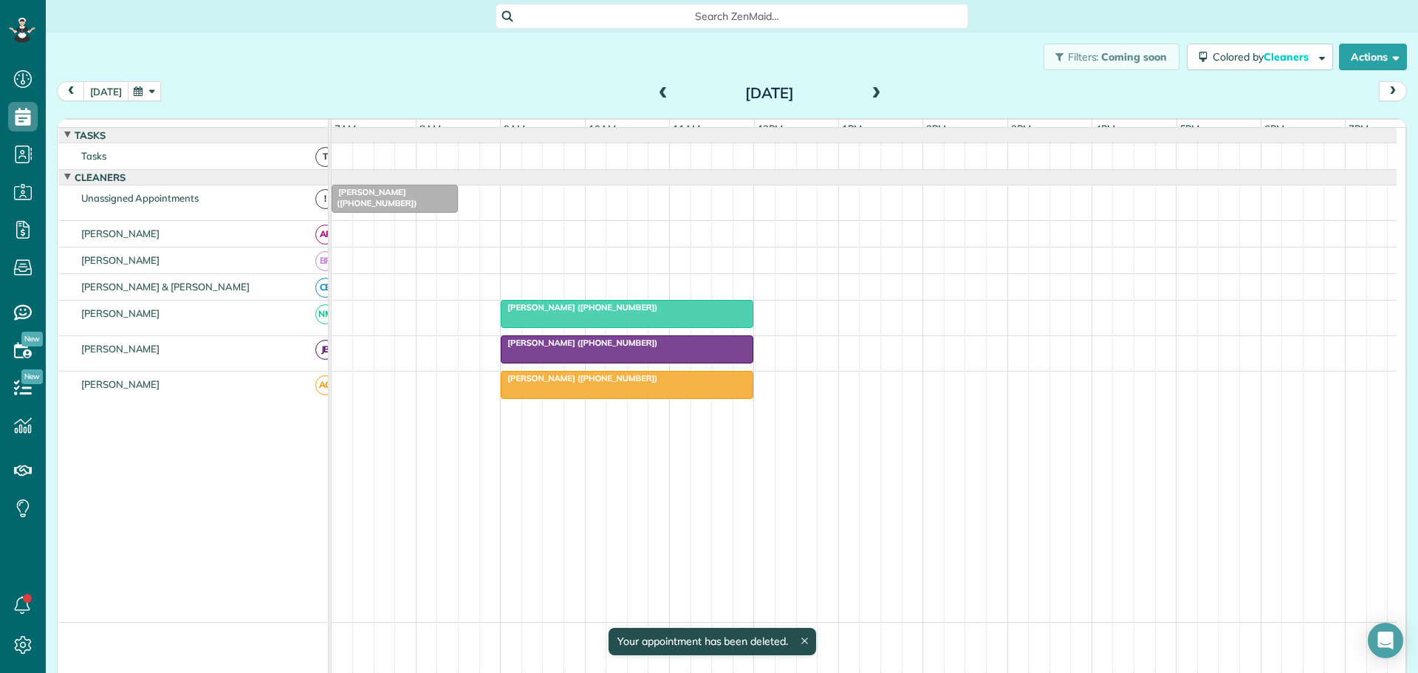
click at [101, 92] on button "today" at bounding box center [105, 91] width 45 height 20
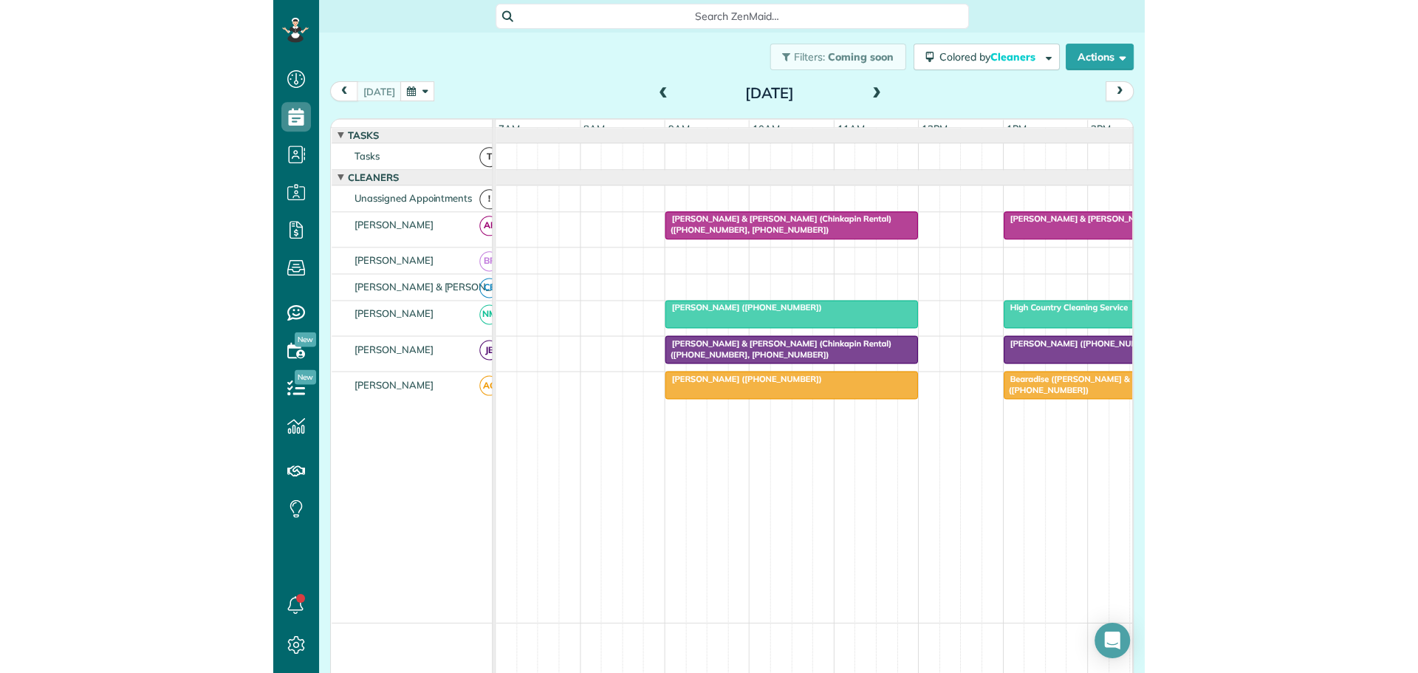
scroll to position [672, 46]
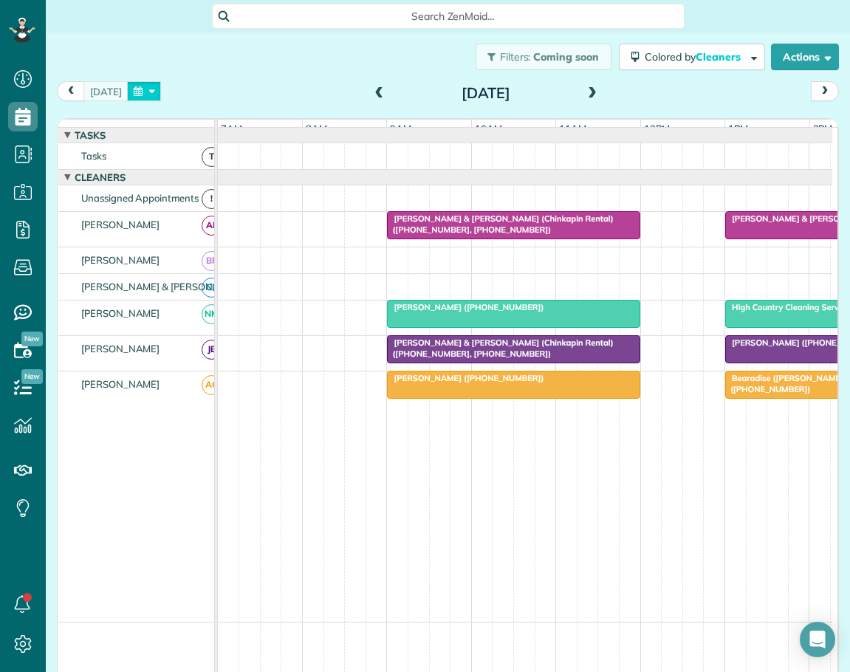
click at [152, 88] on button "button" at bounding box center [144, 91] width 34 height 20
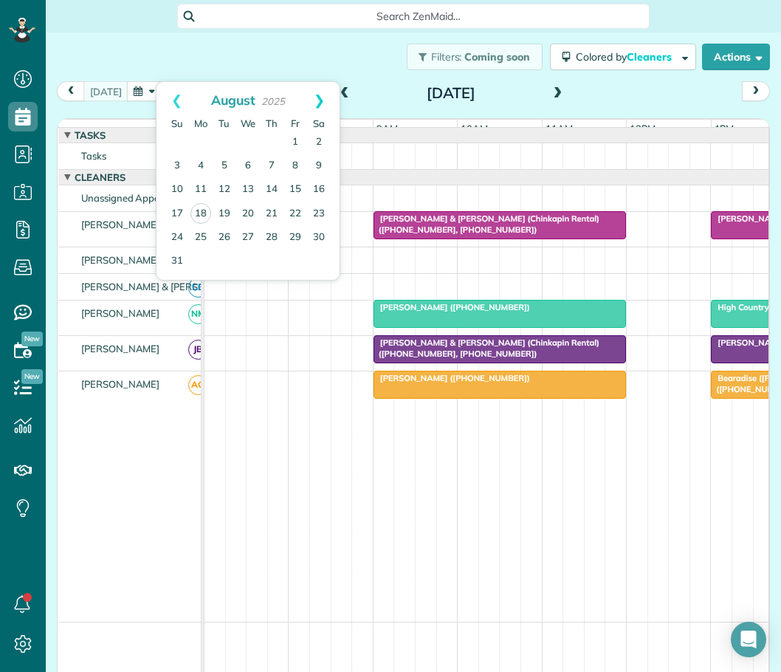
click at [322, 97] on link "Next" at bounding box center [319, 100] width 41 height 37
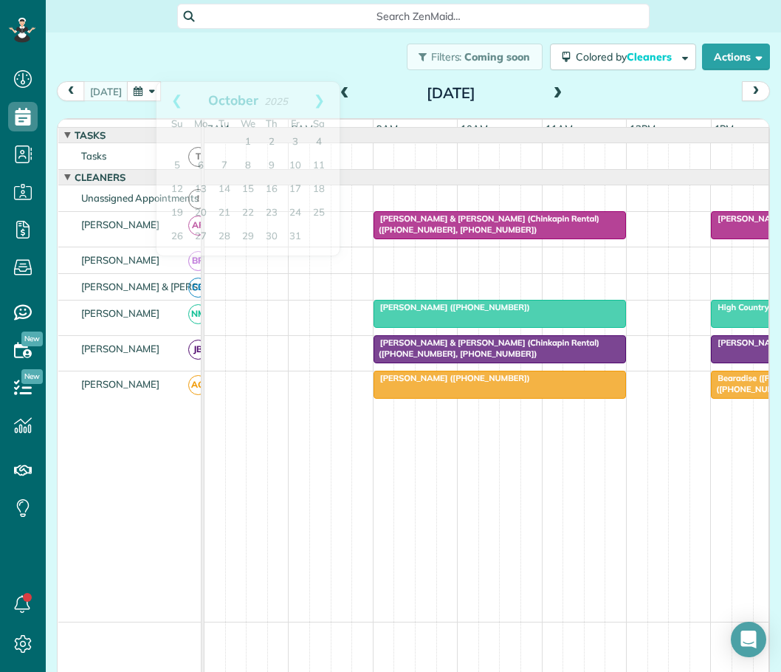
click at [730, 348] on span "[PERSON_NAME] ([PHONE_NUMBER])" at bounding box center [789, 342] width 158 height 10
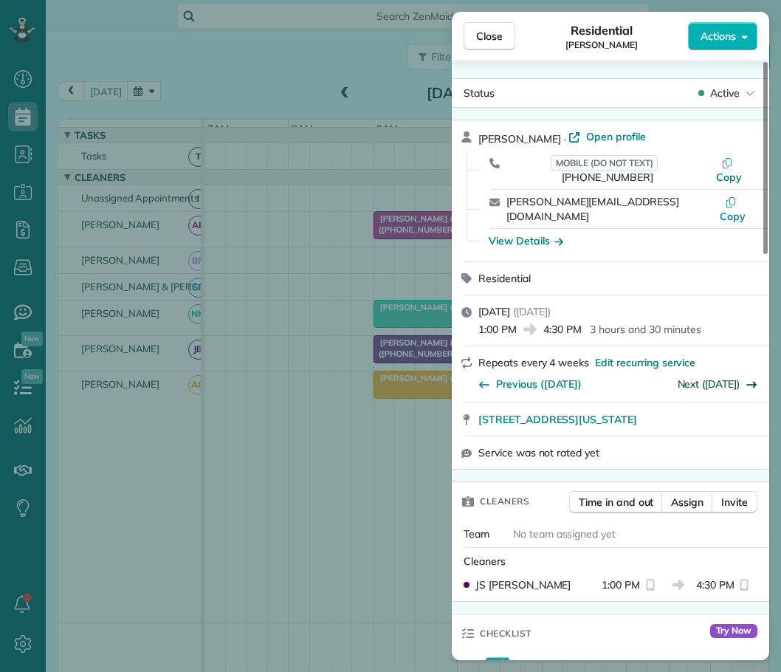
click at [721, 377] on link "Next (Sep 15)" at bounding box center [709, 383] width 63 height 13
click at [487, 40] on span "Close" at bounding box center [489, 36] width 27 height 15
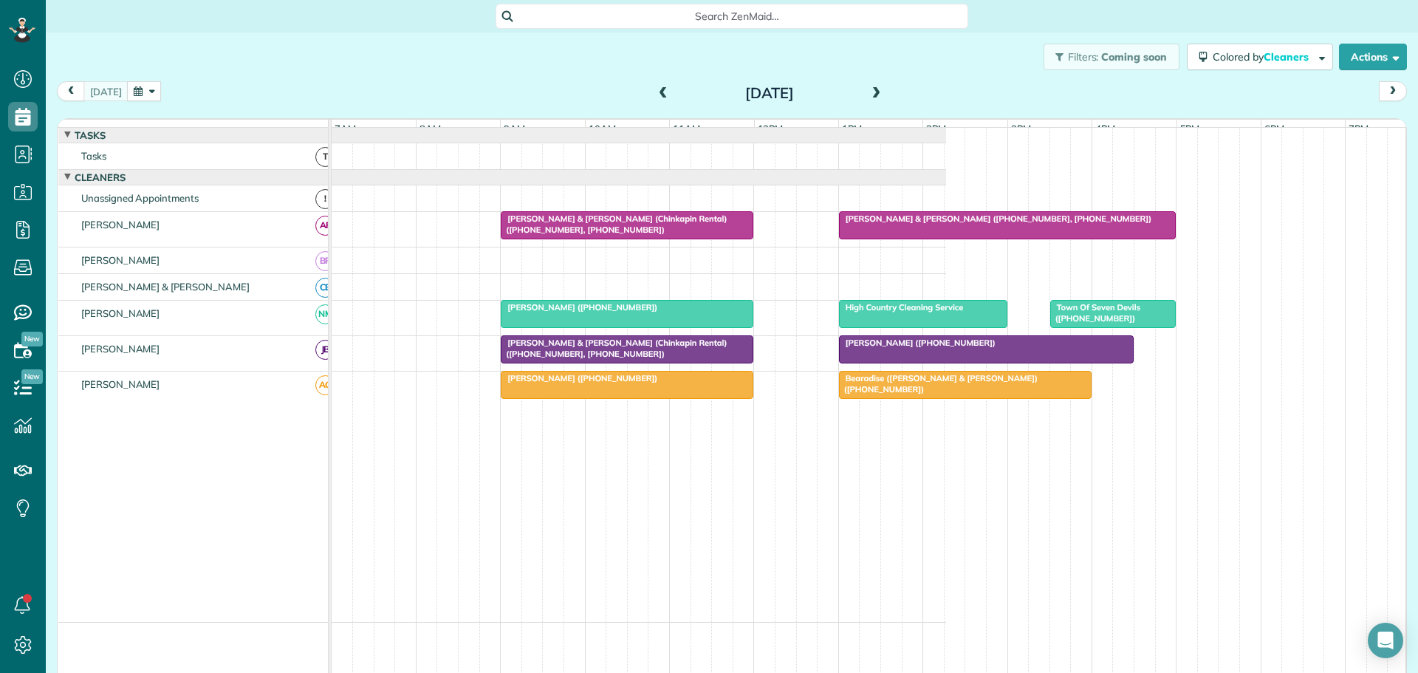
scroll to position [673, 46]
click at [868, 86] on span at bounding box center [876, 94] width 16 height 22
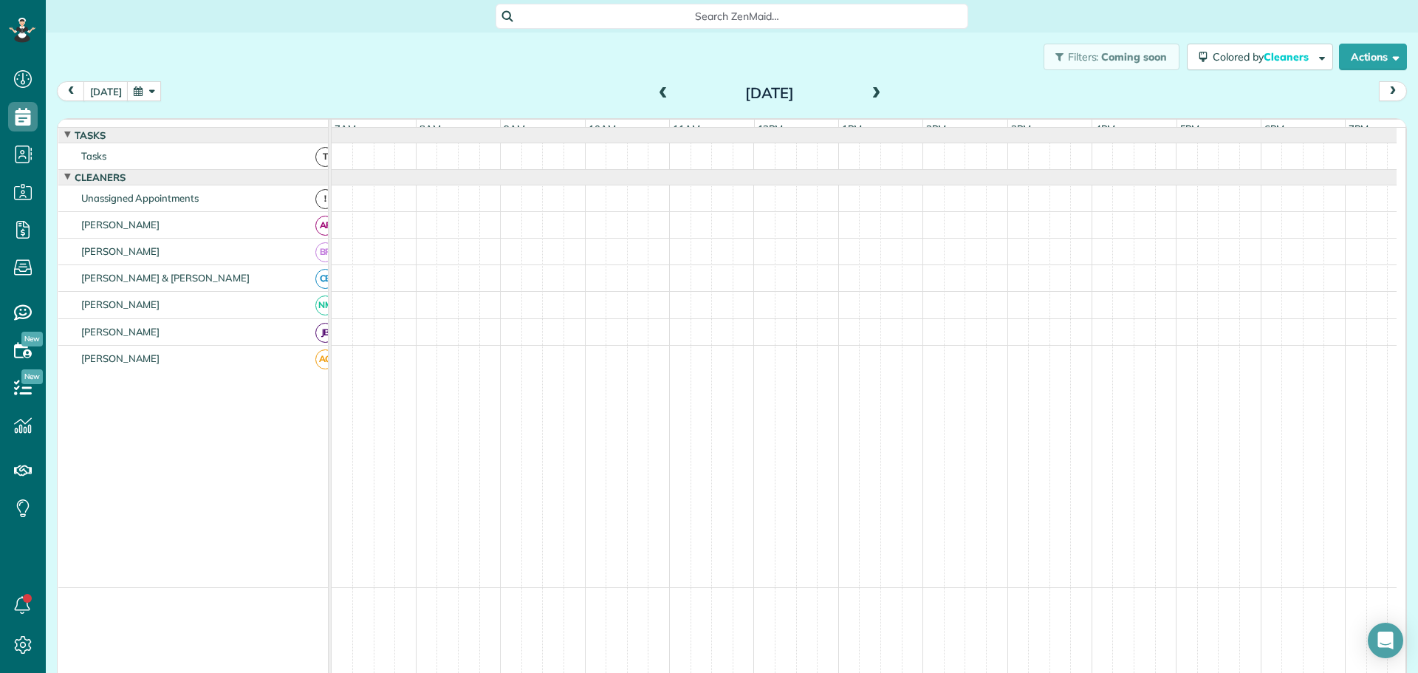
scroll to position [11, 0]
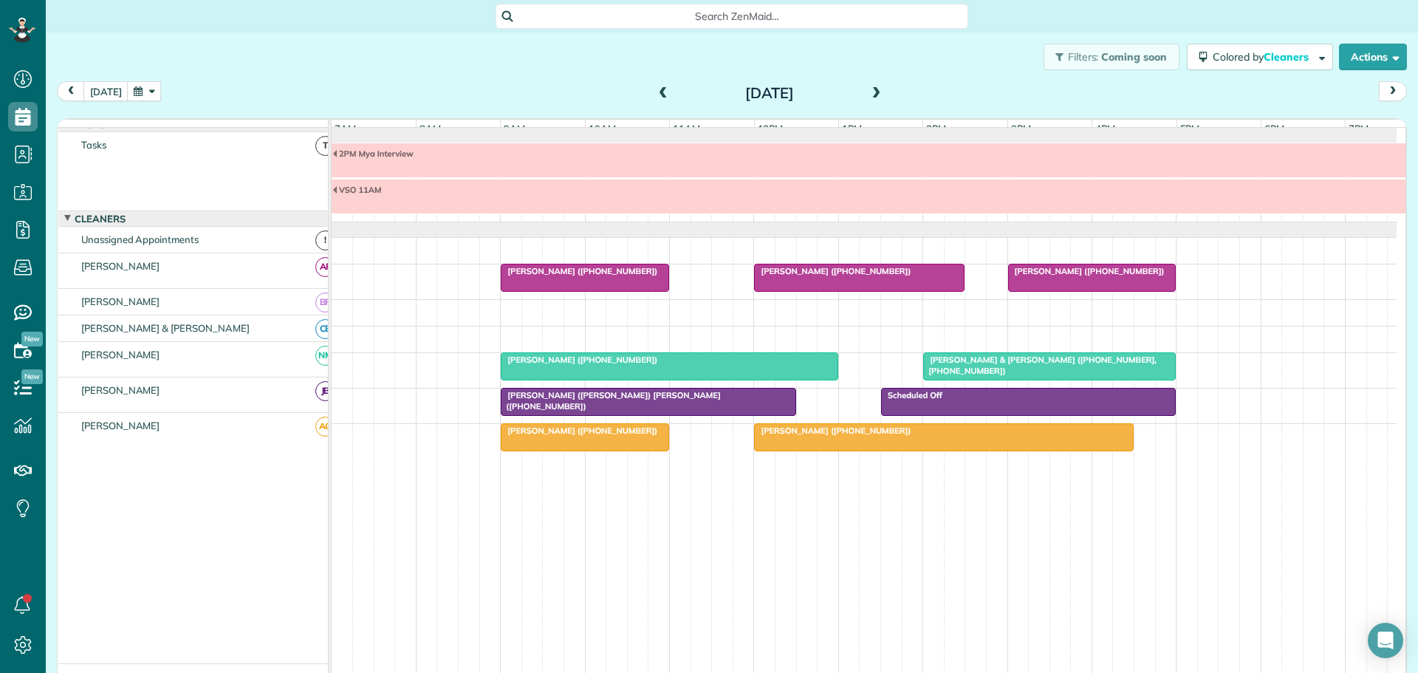
click at [433, 159] on div "2PM Mya Interview" at bounding box center [1007, 153] width 1350 height 10
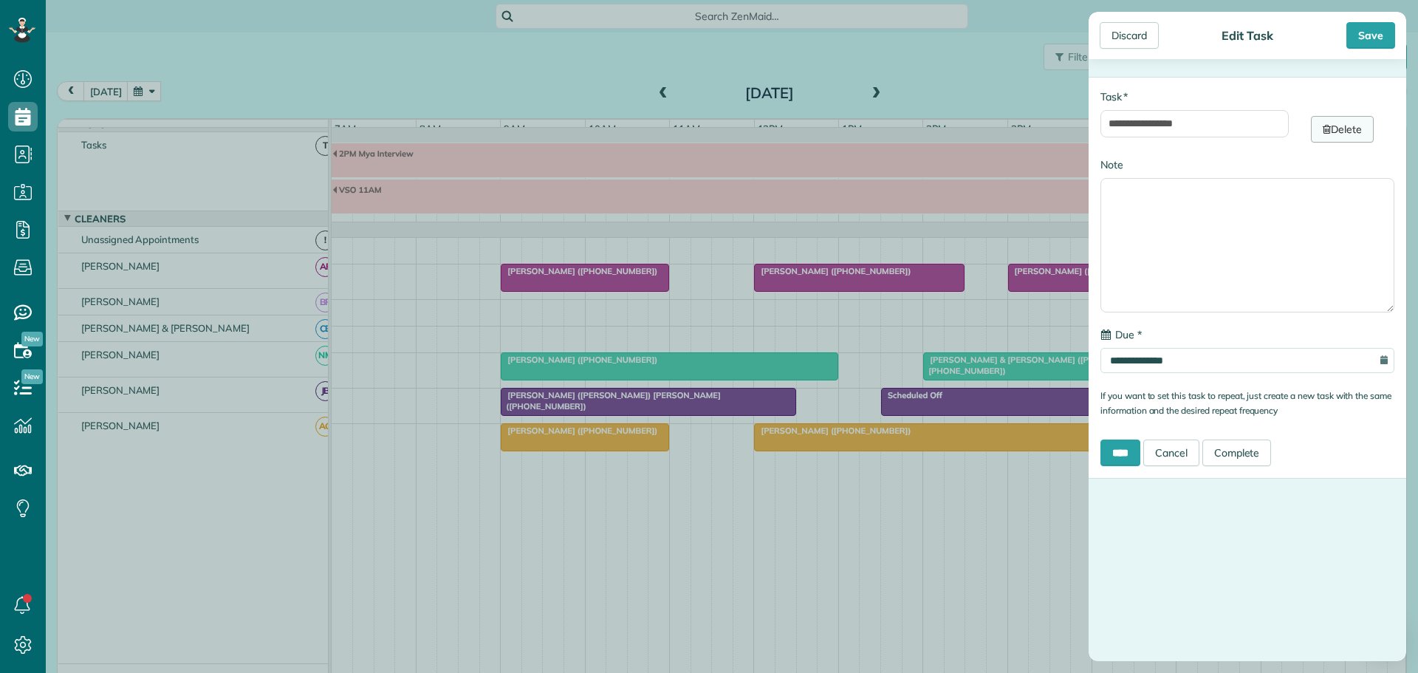
click at [1336, 128] on link "Delete" at bounding box center [1342, 129] width 63 height 27
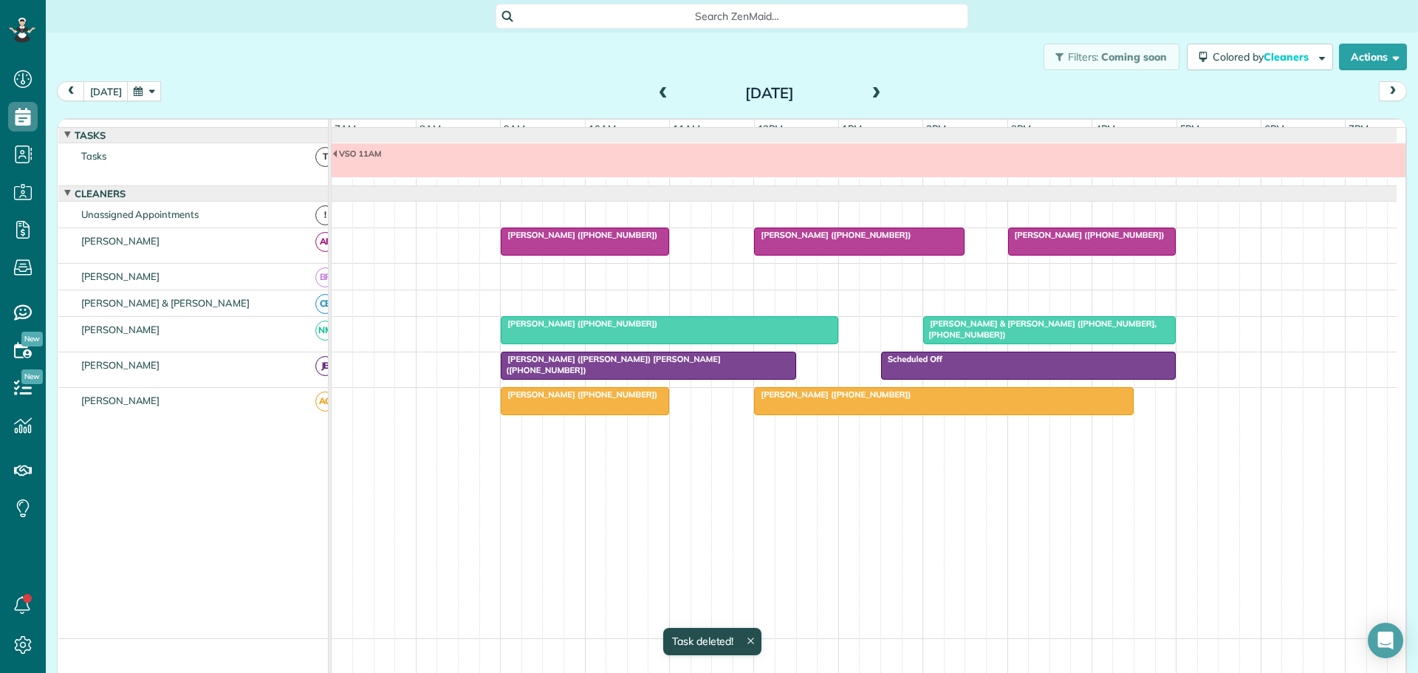
click at [868, 89] on span at bounding box center [876, 93] width 16 height 13
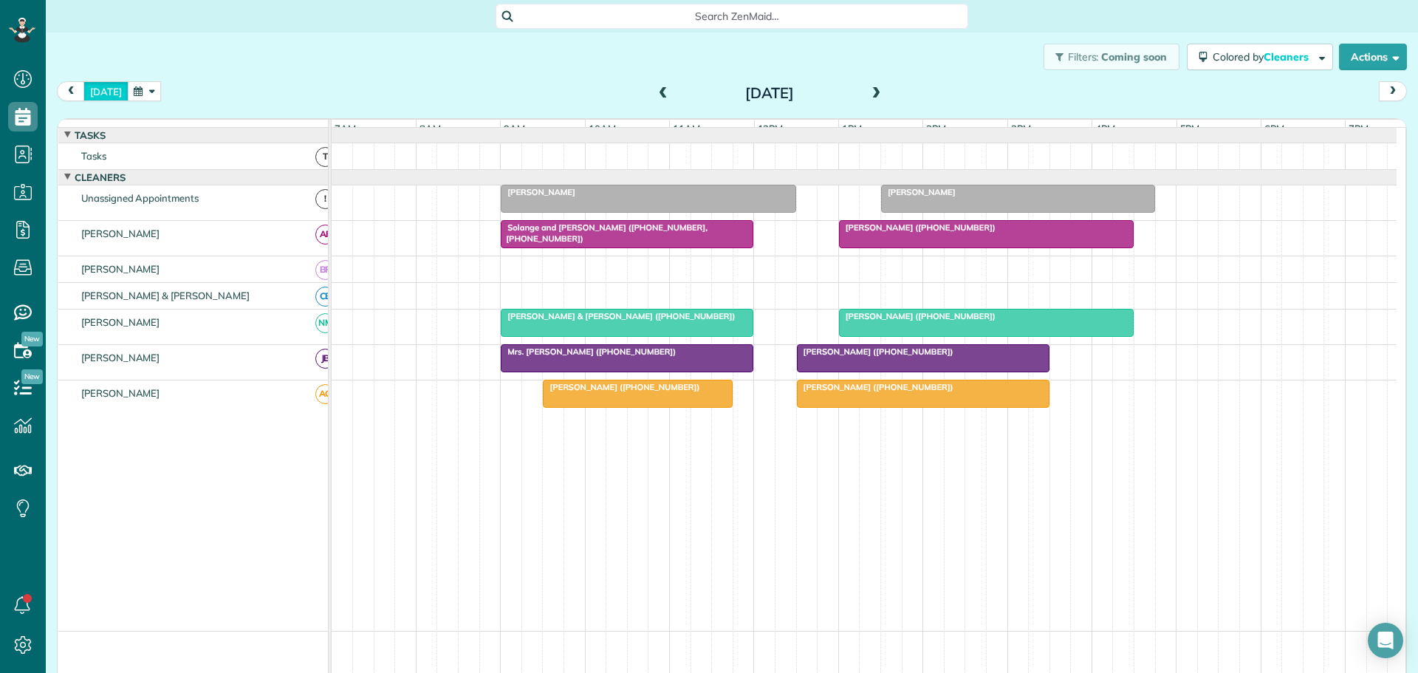
click at [102, 91] on button "[DATE]" at bounding box center [105, 91] width 45 height 20
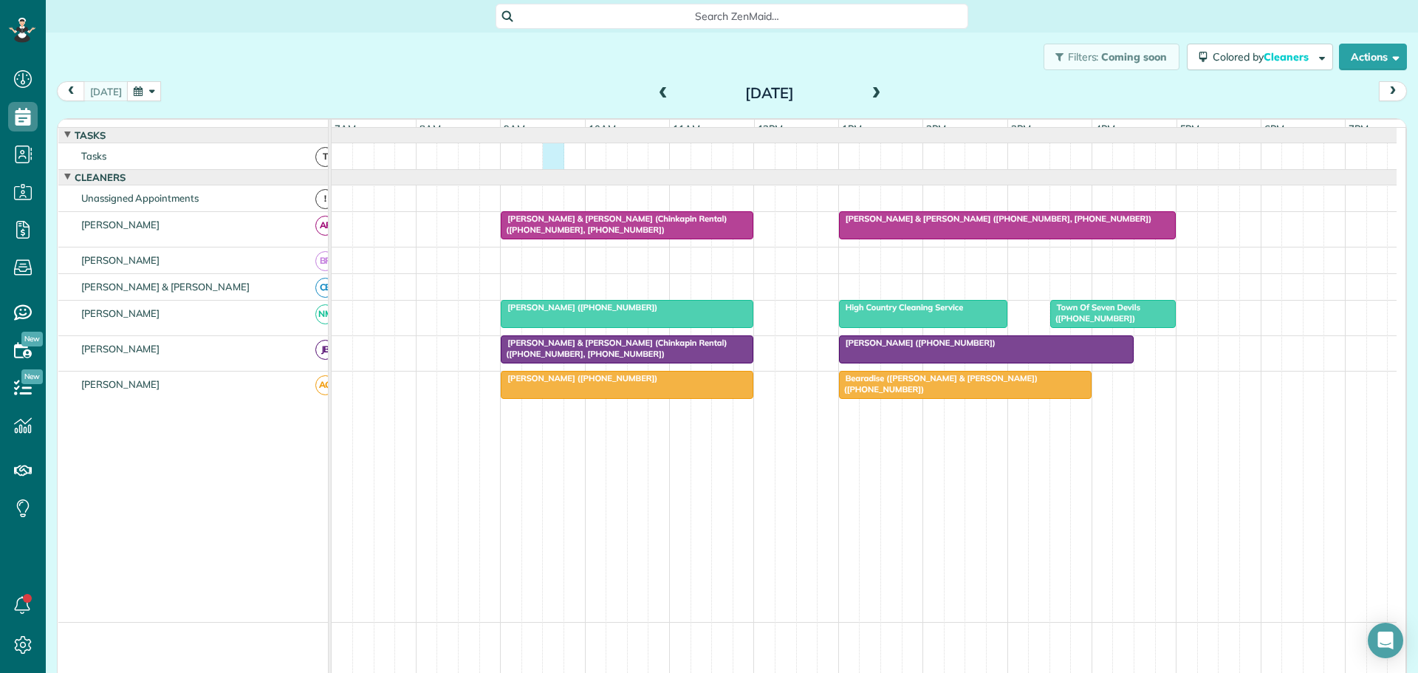
click at [546, 169] on div at bounding box center [864, 156] width 1065 height 26
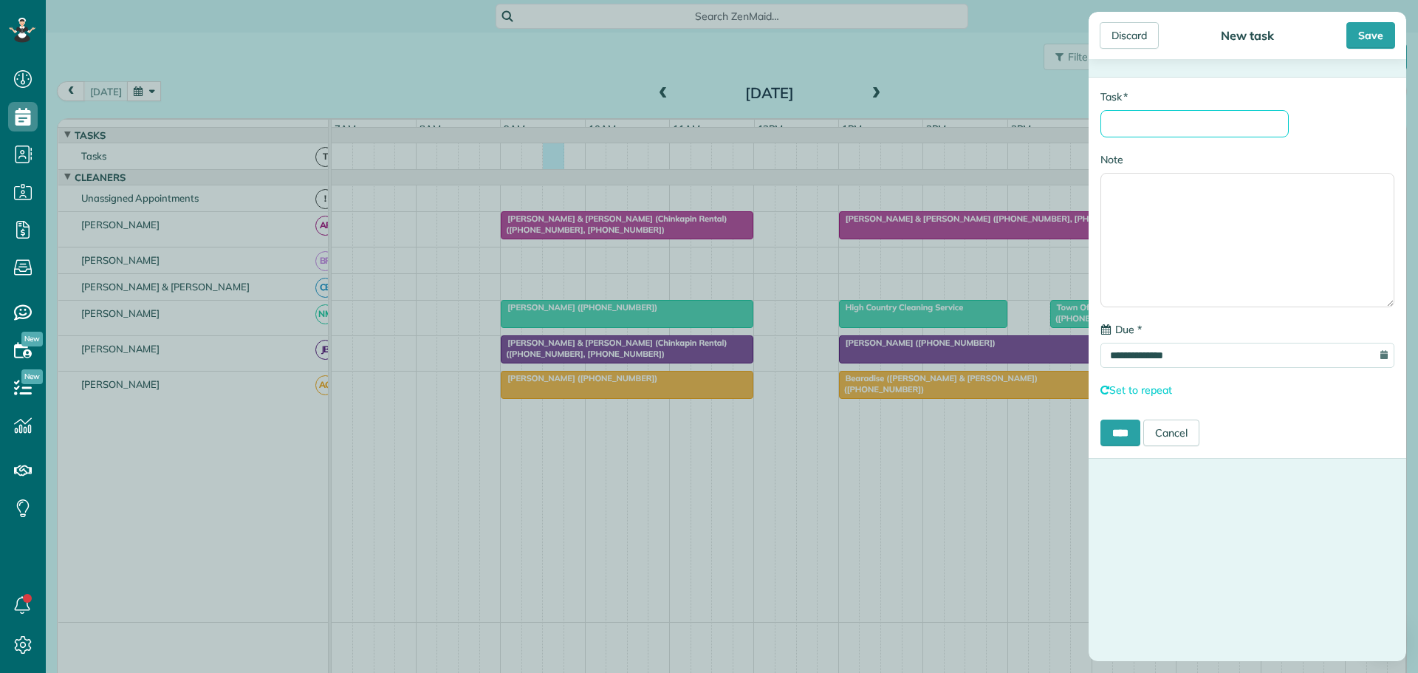
click at [1154, 123] on input "* Task" at bounding box center [1194, 123] width 188 height 27
type input "**********"
click at [1137, 431] on input "****" at bounding box center [1120, 432] width 40 height 27
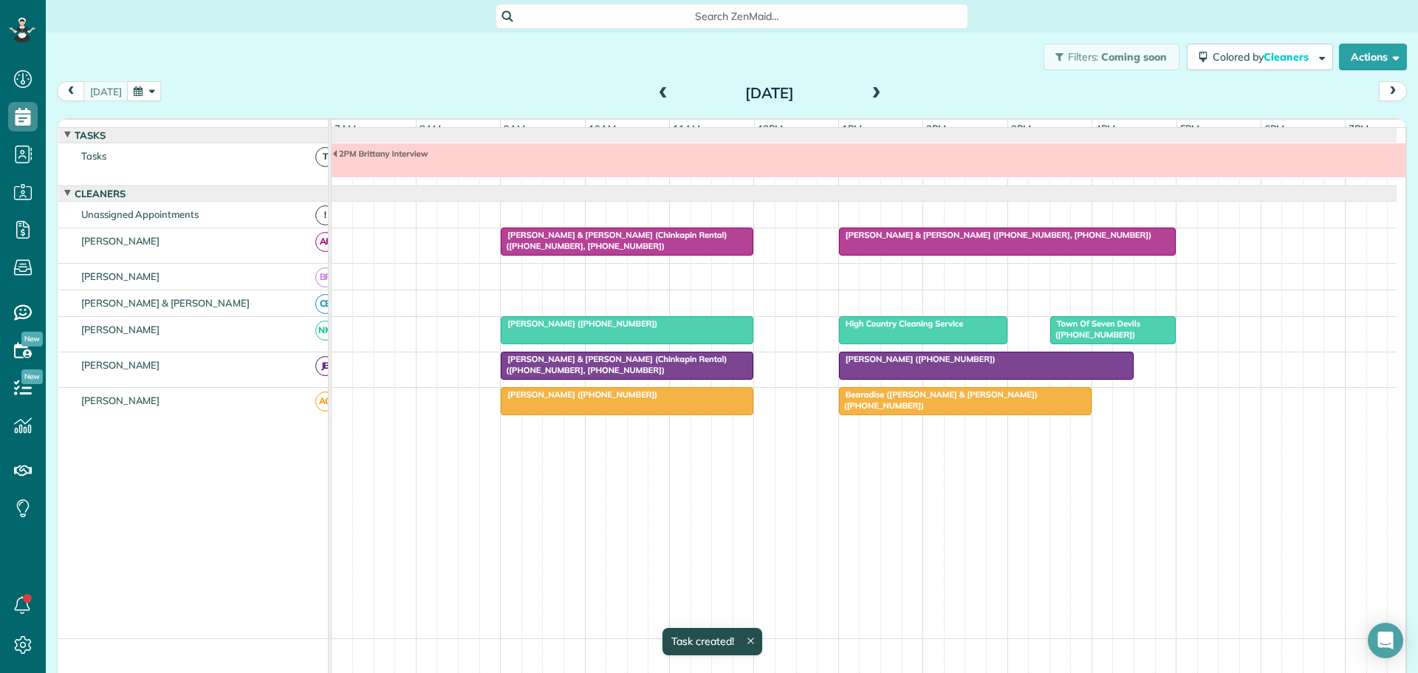
scroll to position [11, 0]
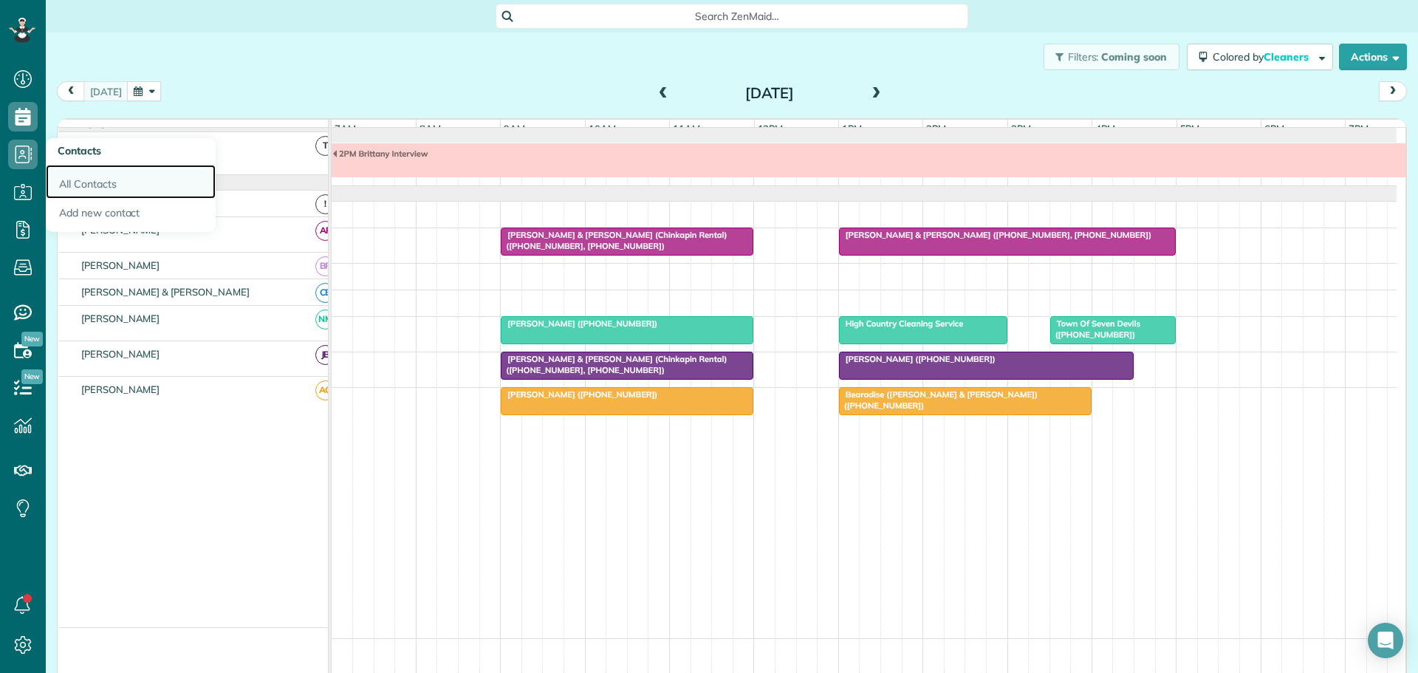
click at [84, 185] on link "All Contacts" at bounding box center [131, 182] width 170 height 34
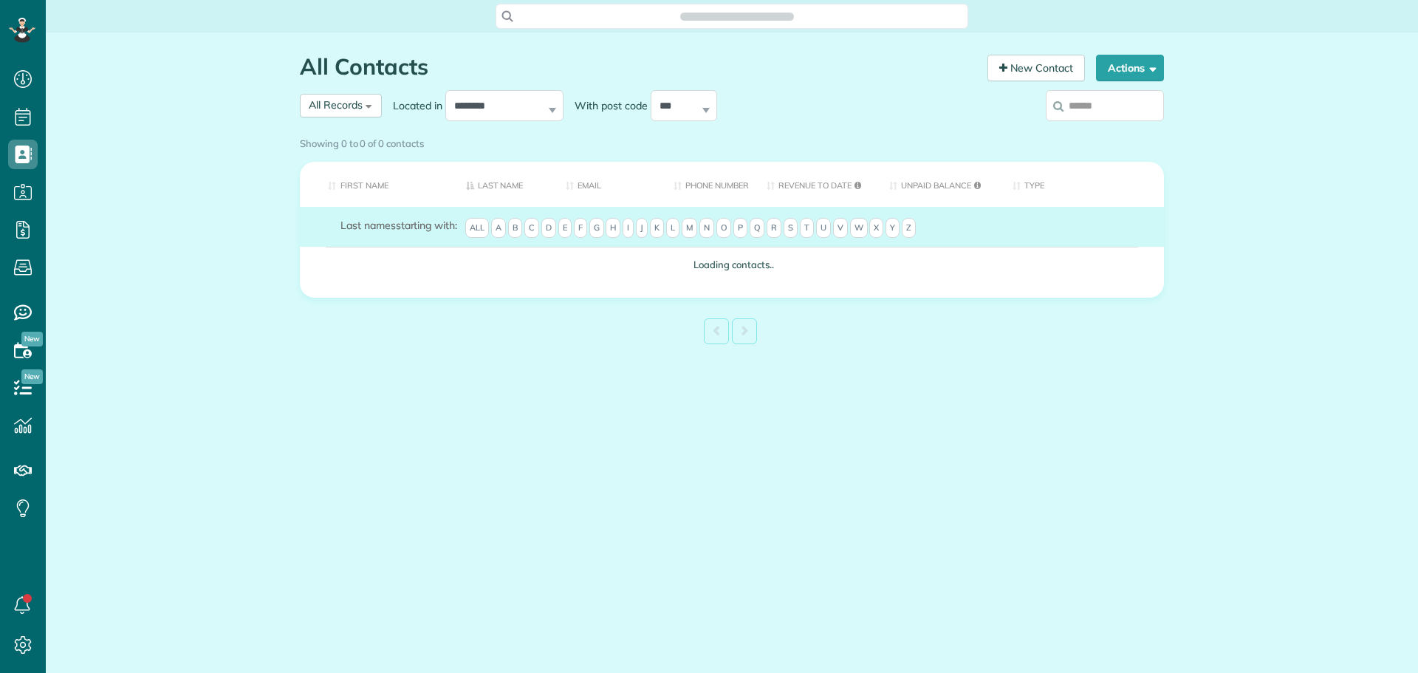
scroll to position [7, 7]
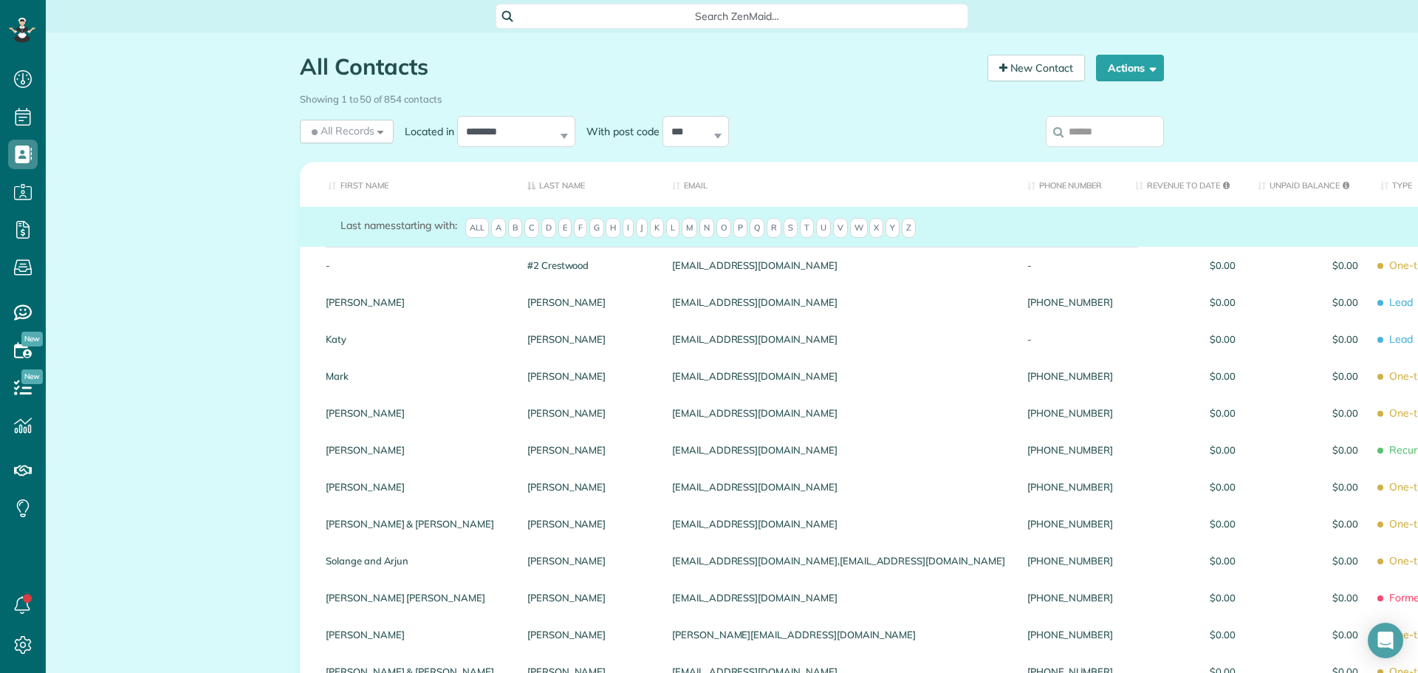
click at [1080, 131] on input "search" at bounding box center [1105, 131] width 118 height 31
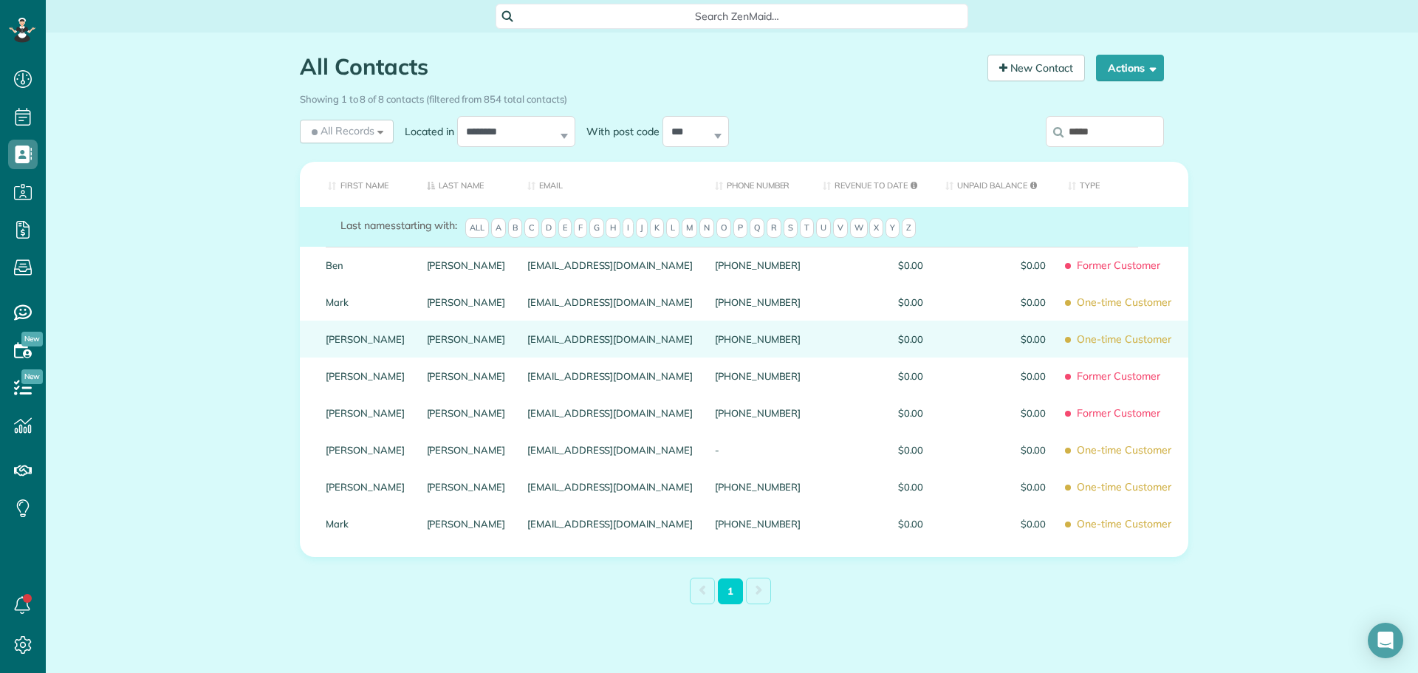
type input "*****"
click at [326, 344] on link "Jill" at bounding box center [365, 339] width 79 height 10
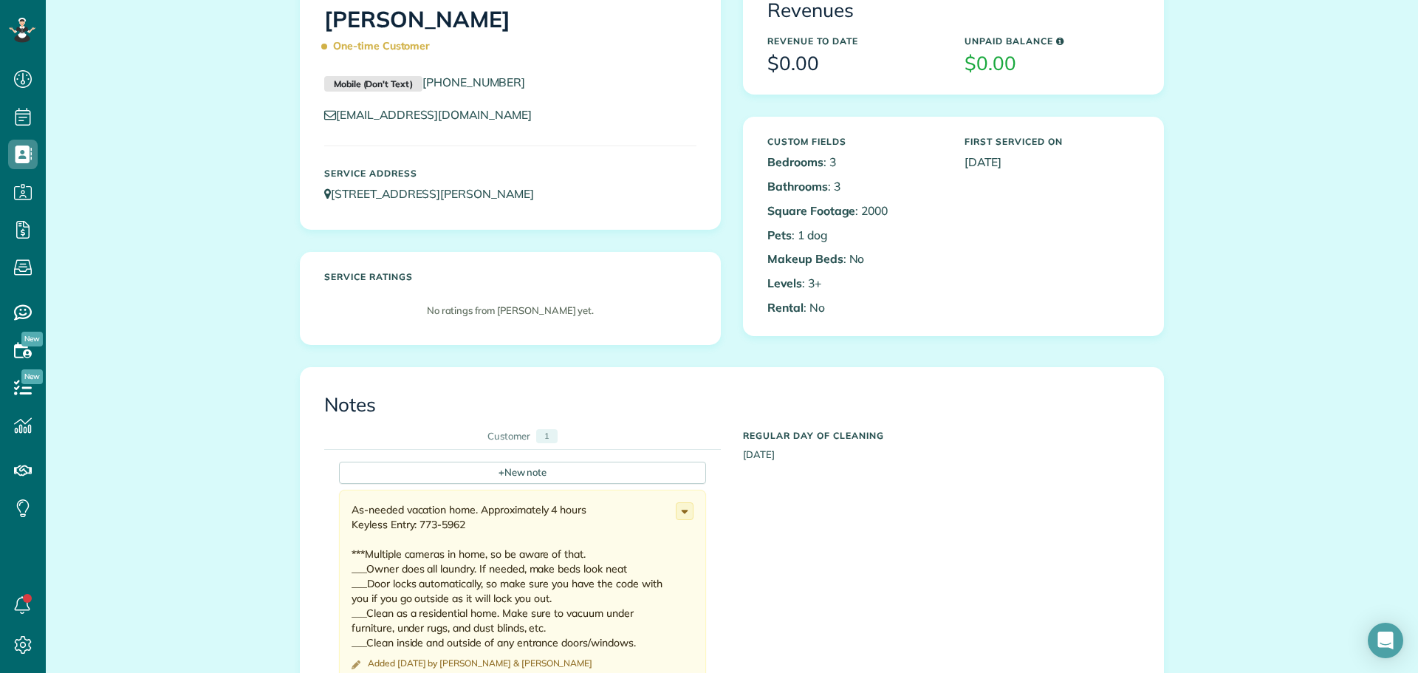
scroll to position [74, 0]
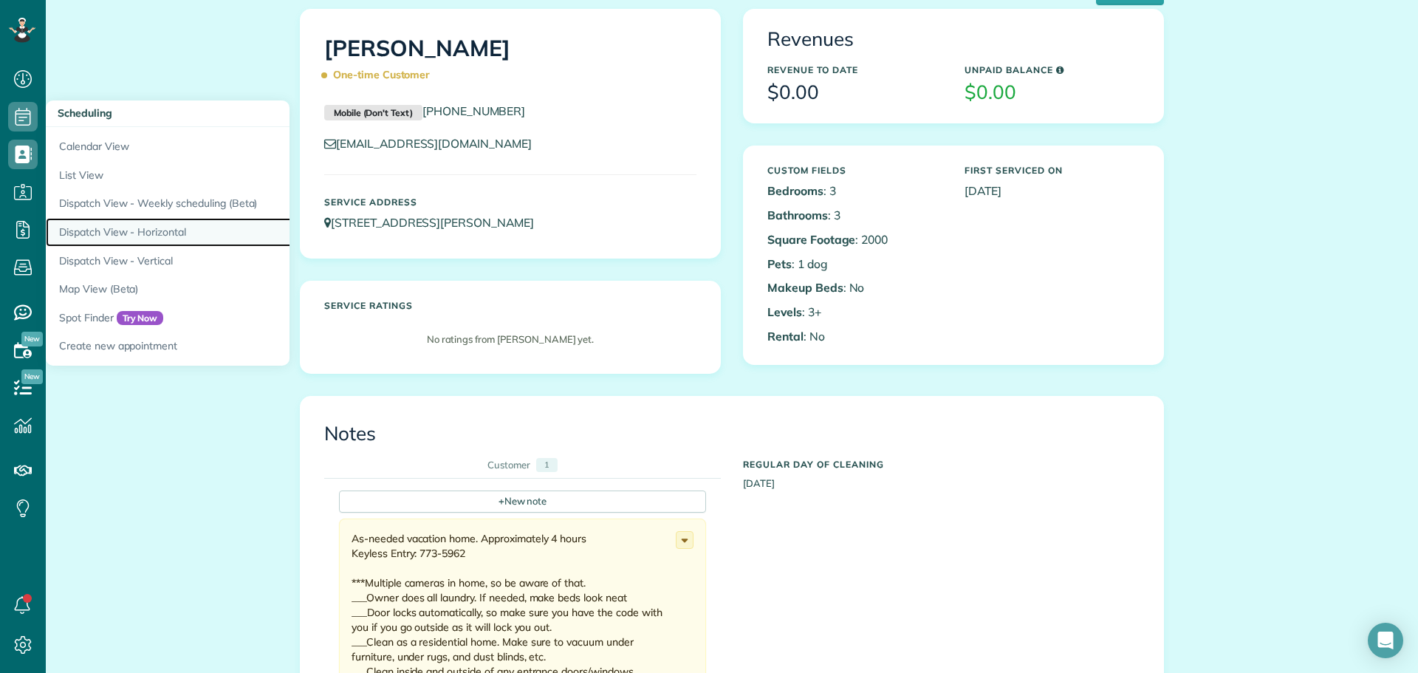
click at [182, 226] on link "Dispatch View - Horizontal" at bounding box center [230, 232] width 369 height 29
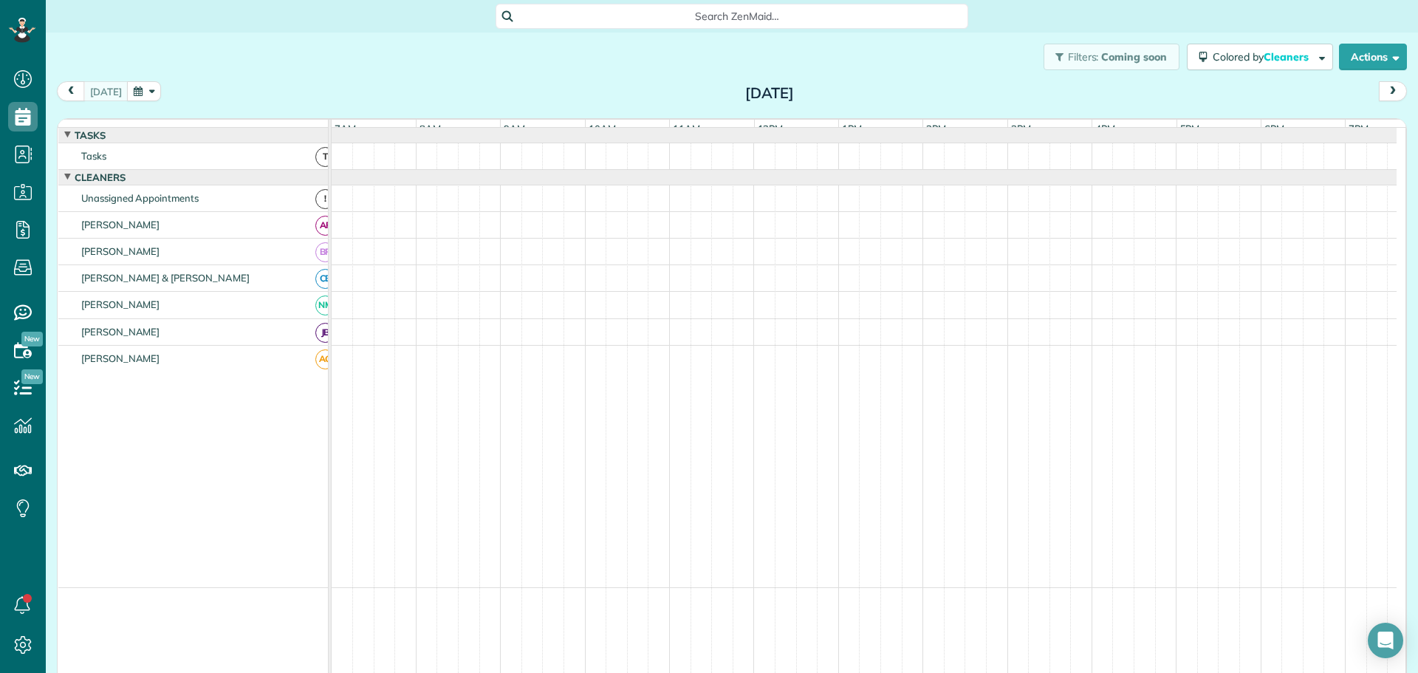
scroll to position [11, 0]
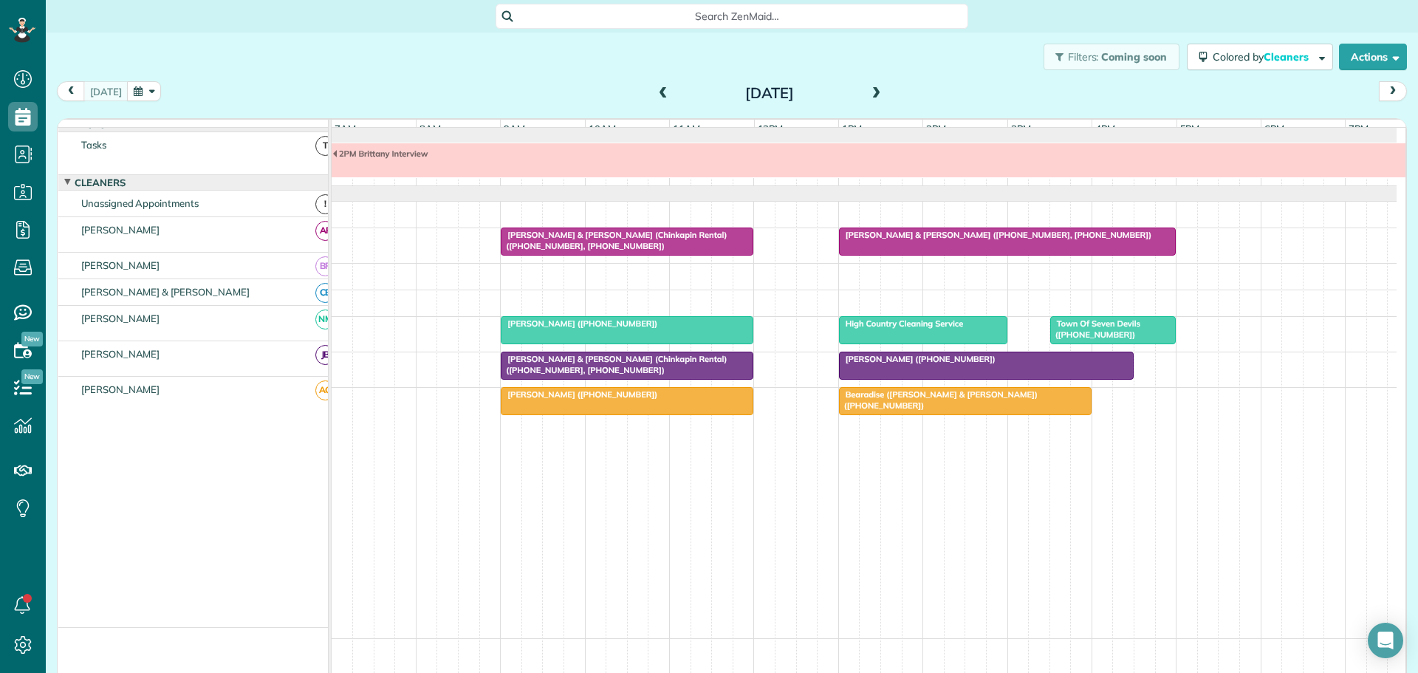
click at [555, 371] on span "[PERSON_NAME] & [PERSON_NAME] (Chinkapin Rental) ([PHONE_NUMBER], [PHONE_NUMBER…" at bounding box center [613, 364] width 227 height 21
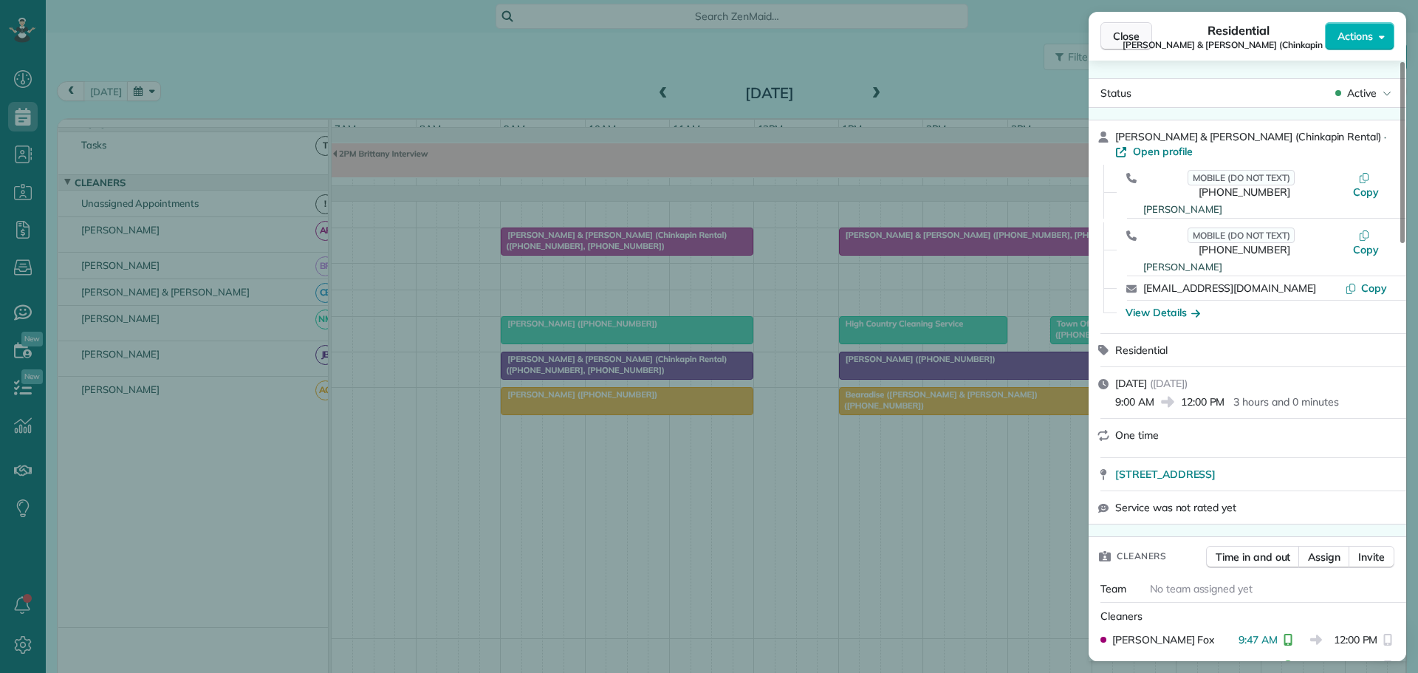
click at [1117, 34] on span "Close" at bounding box center [1126, 36] width 27 height 15
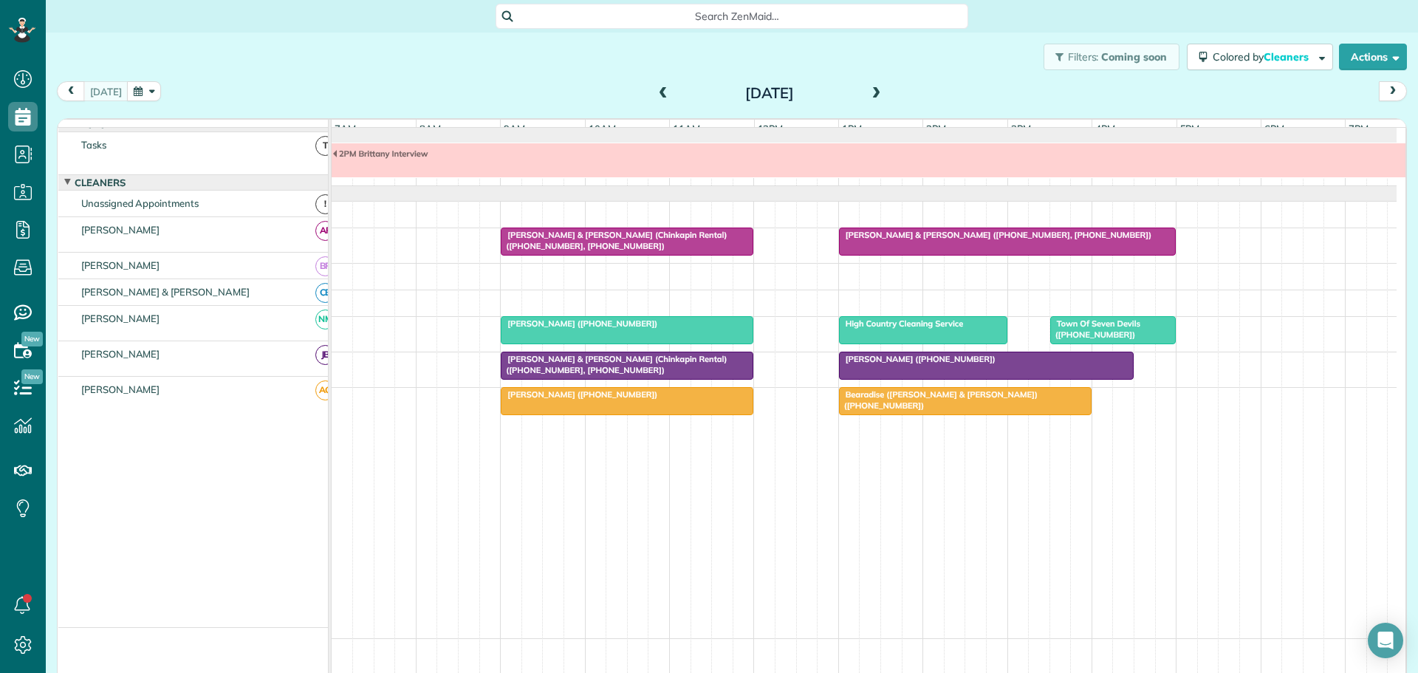
click at [622, 400] on span "[PERSON_NAME] ([PHONE_NUMBER])" at bounding box center [579, 394] width 158 height 10
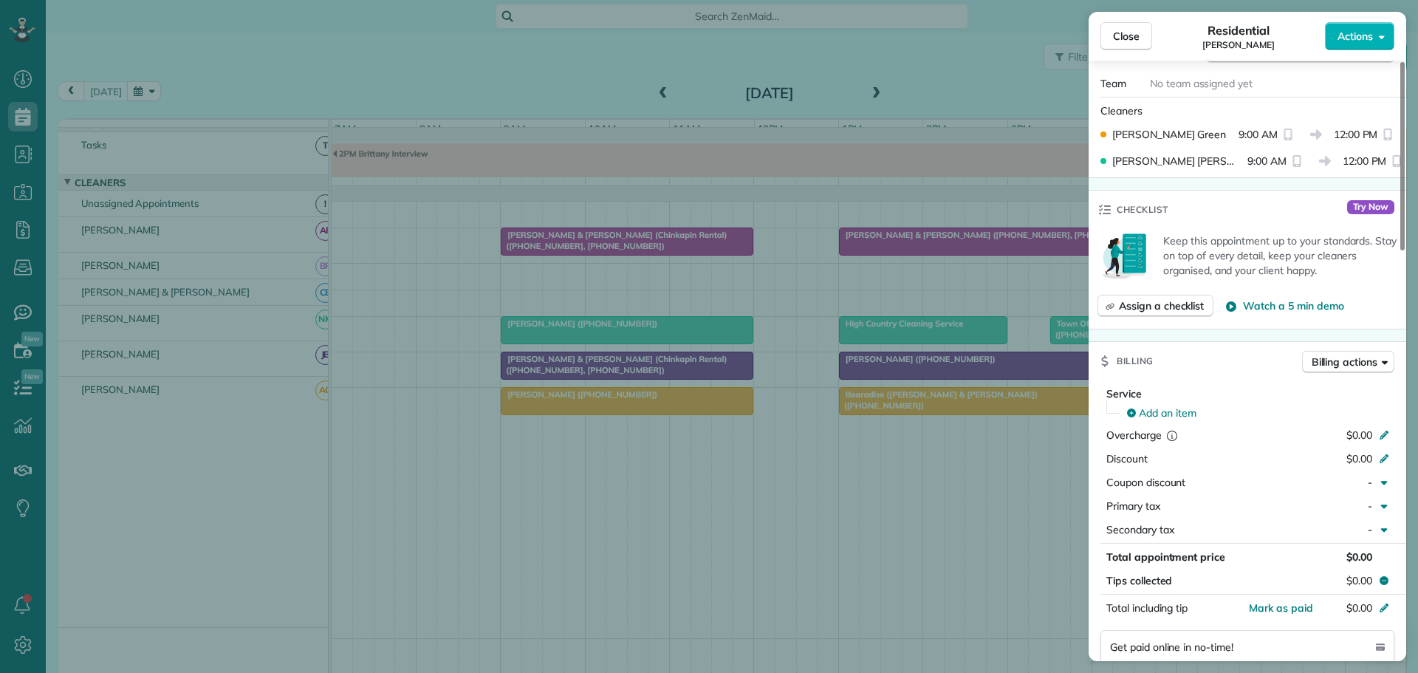
scroll to position [443, 0]
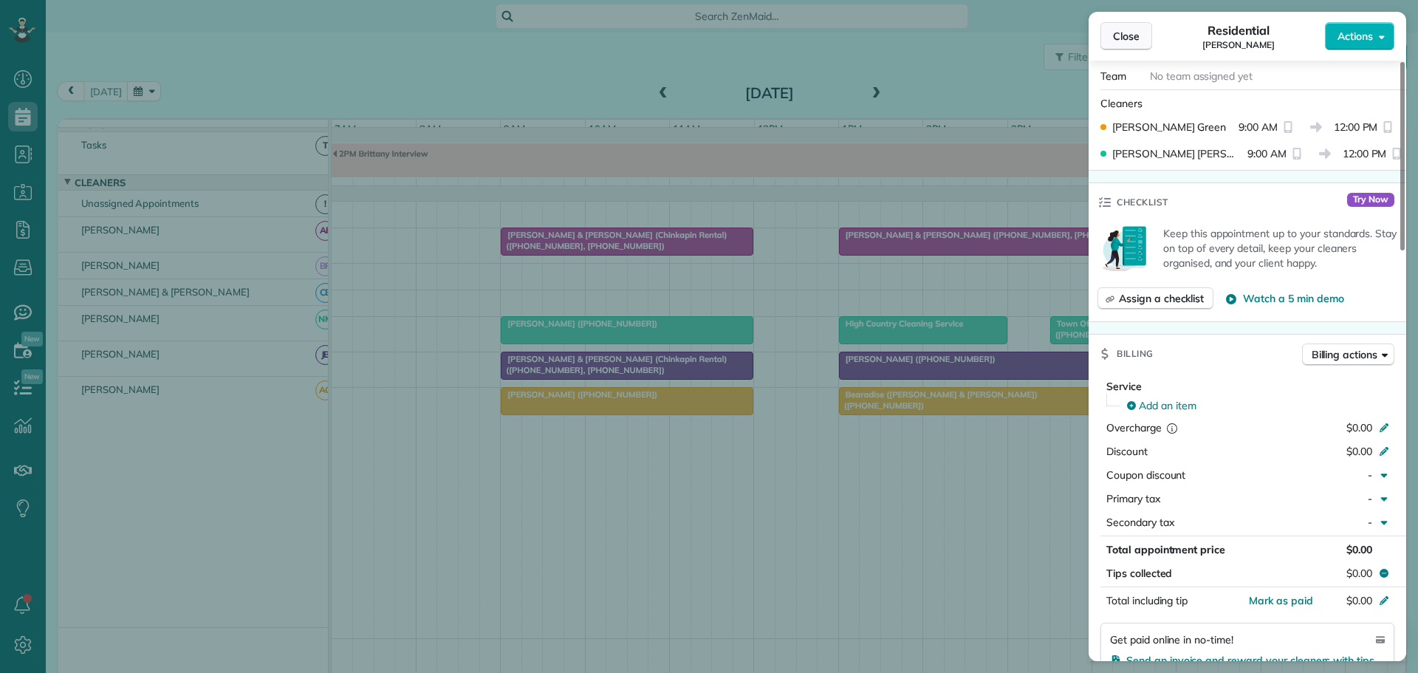
click at [1140, 32] on button "Close" at bounding box center [1126, 36] width 52 height 28
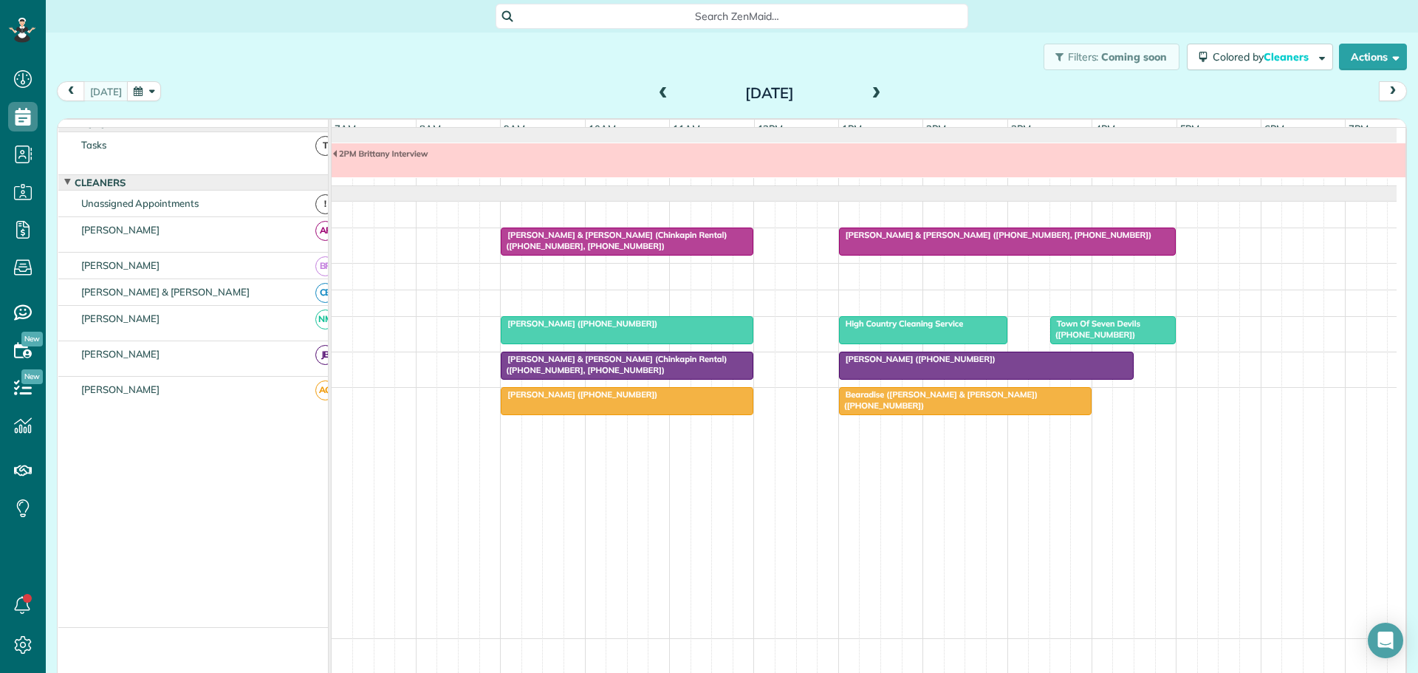
click at [871, 89] on span at bounding box center [876, 93] width 16 height 13
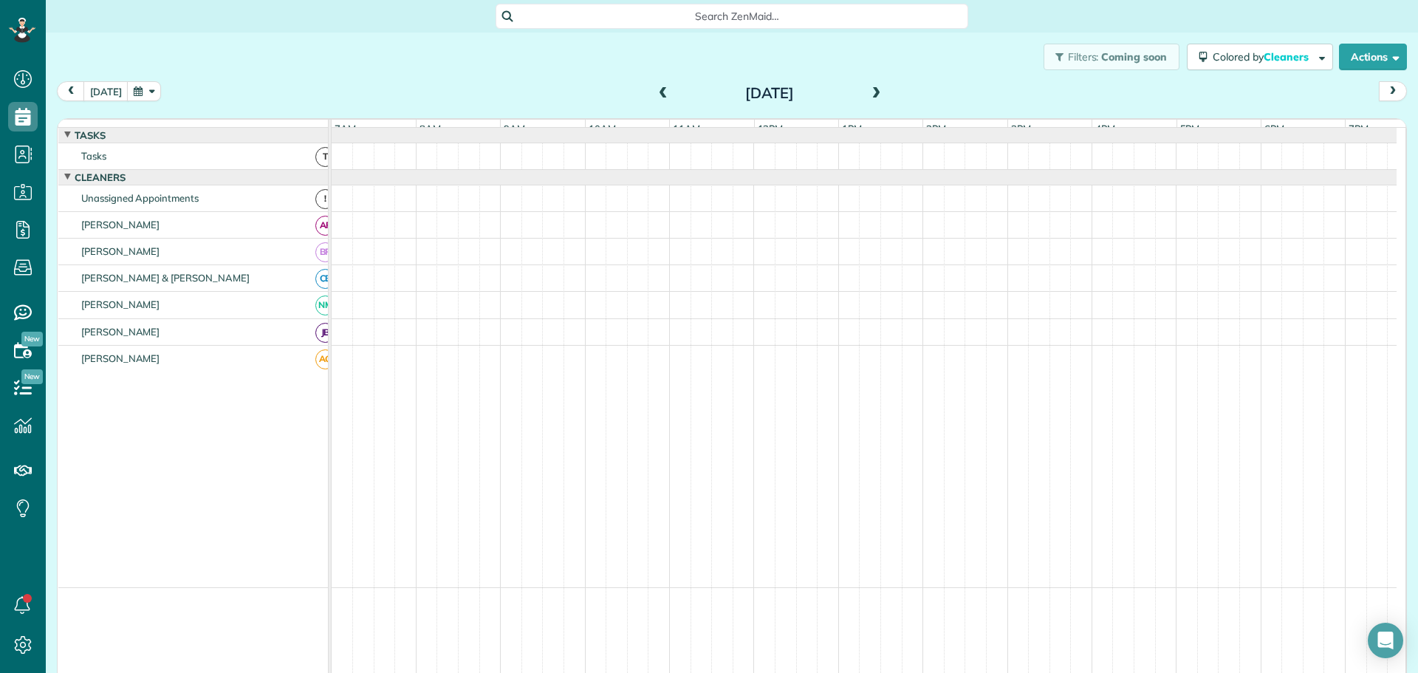
scroll to position [11, 0]
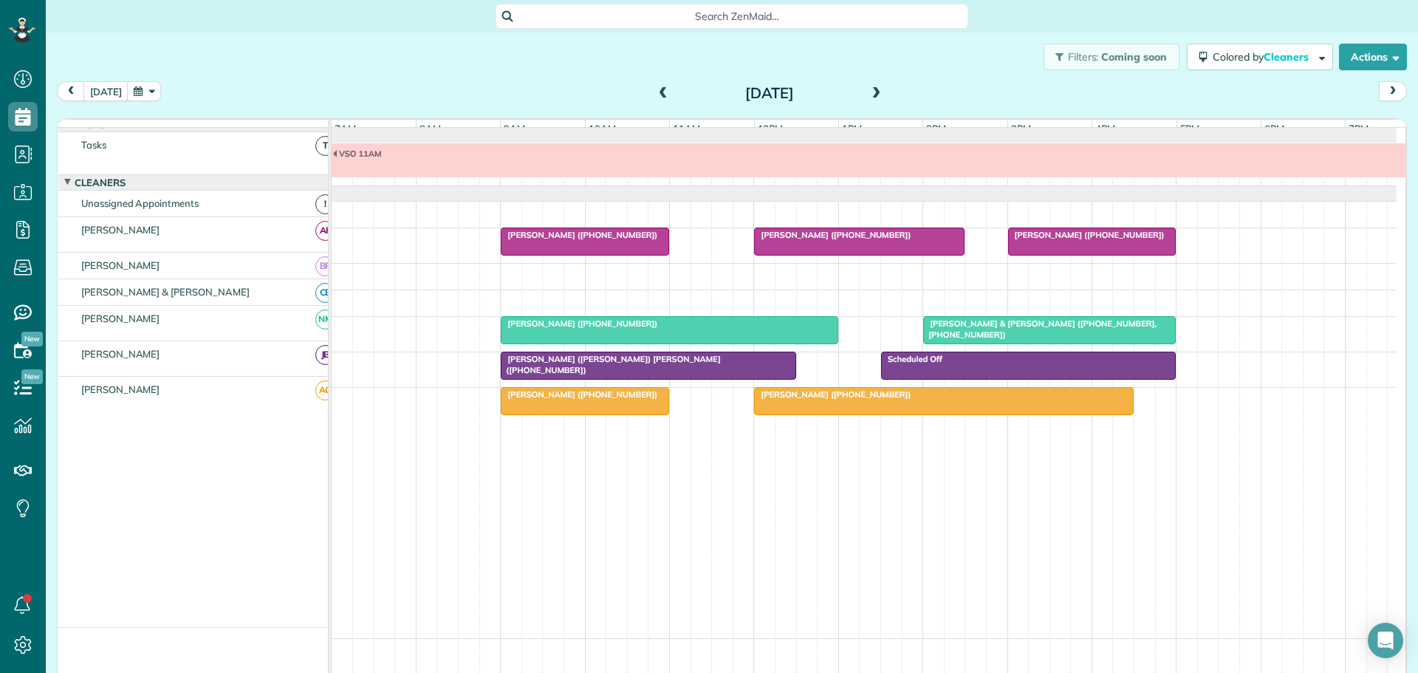
click at [871, 89] on span at bounding box center [876, 93] width 16 height 13
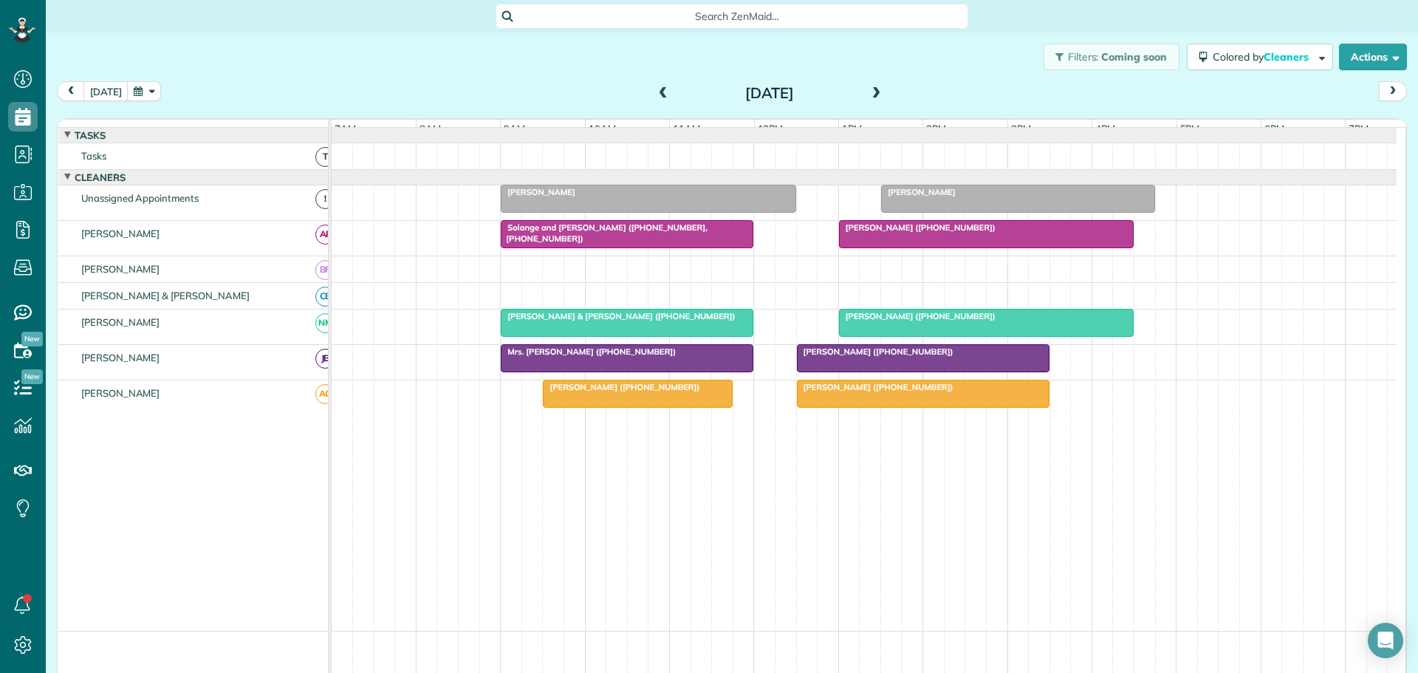
click at [541, 169] on div at bounding box center [864, 156] width 1065 height 26
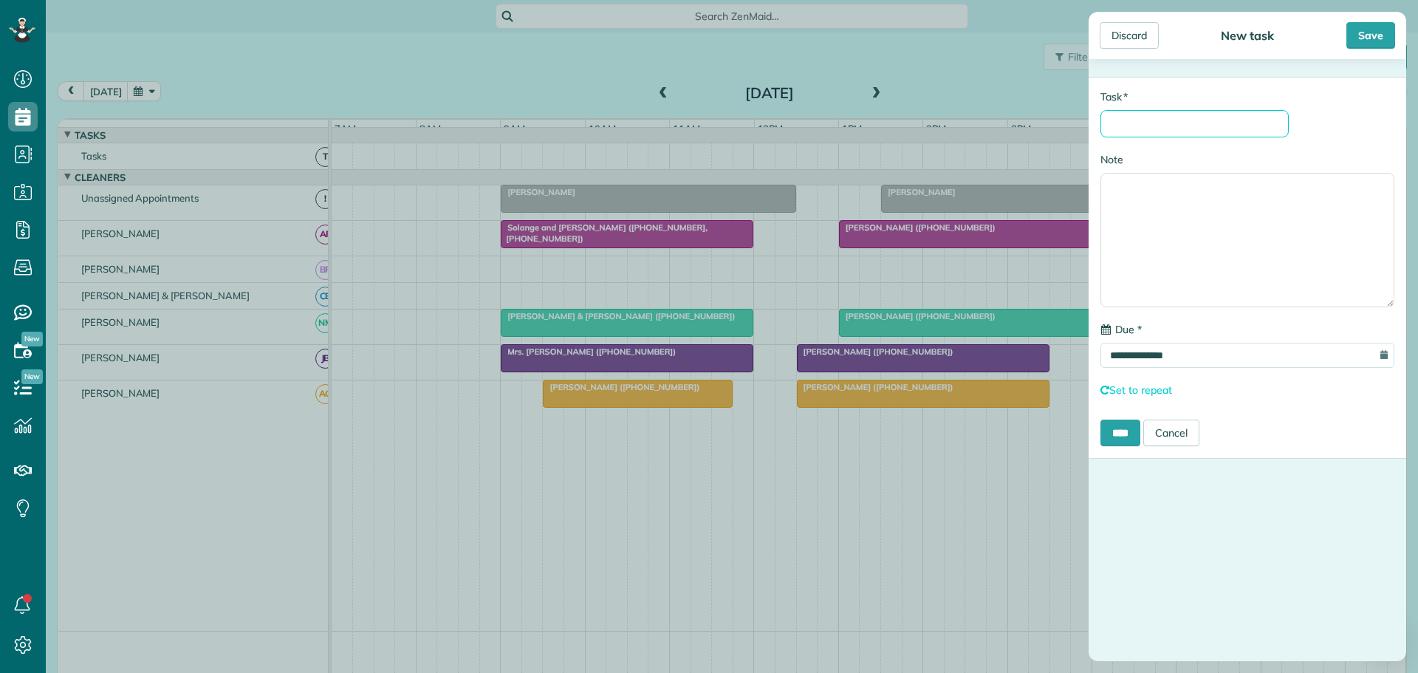
click at [1116, 118] on input "* Task" at bounding box center [1194, 123] width 188 height 27
type input "**********"
click at [1131, 433] on input "****" at bounding box center [1120, 432] width 40 height 27
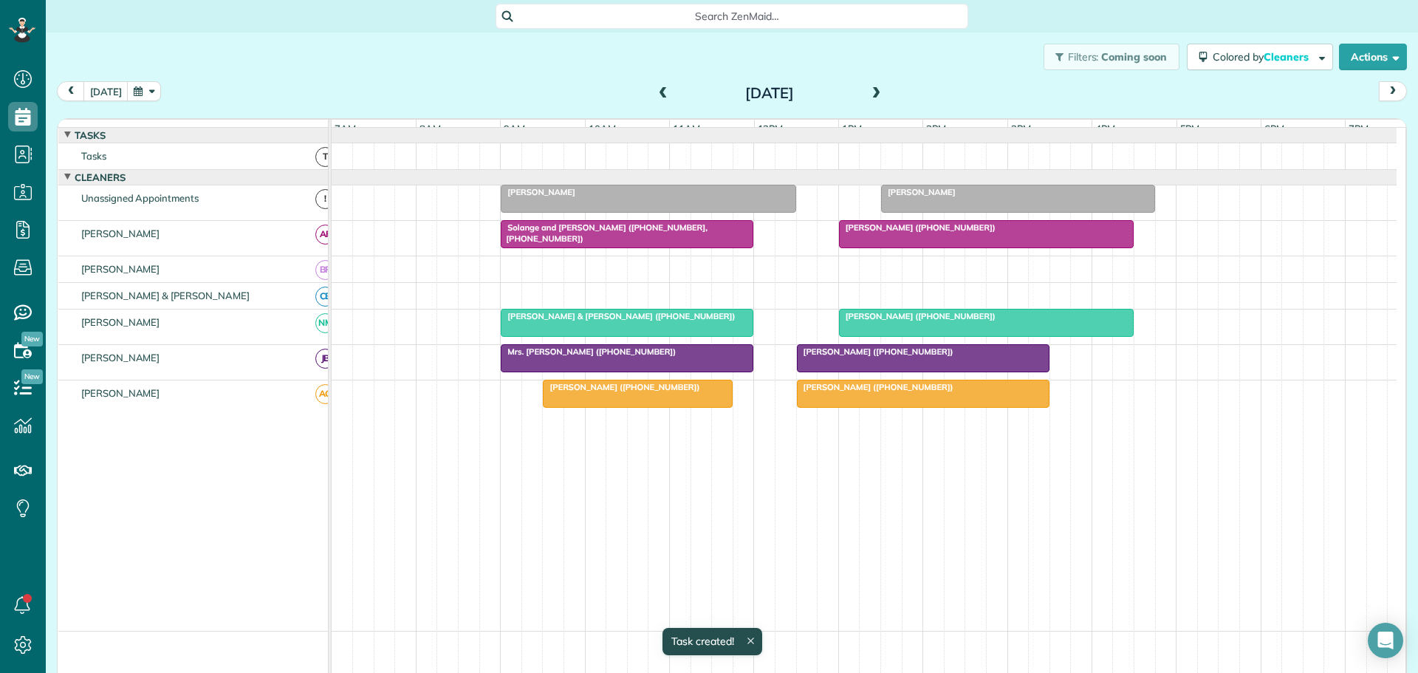
scroll to position [11, 0]
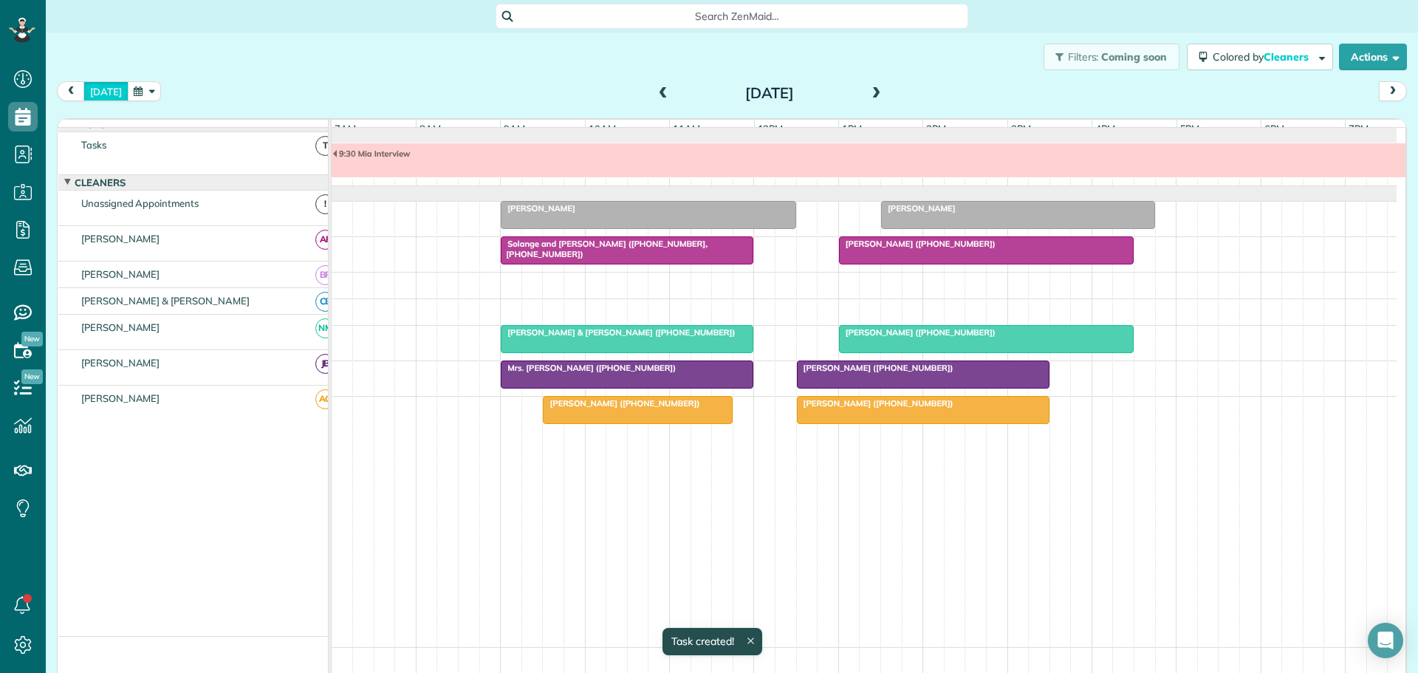
click at [102, 93] on button "[DATE]" at bounding box center [105, 91] width 45 height 20
